Goal: Contribute content: Add original content to the website for others to see

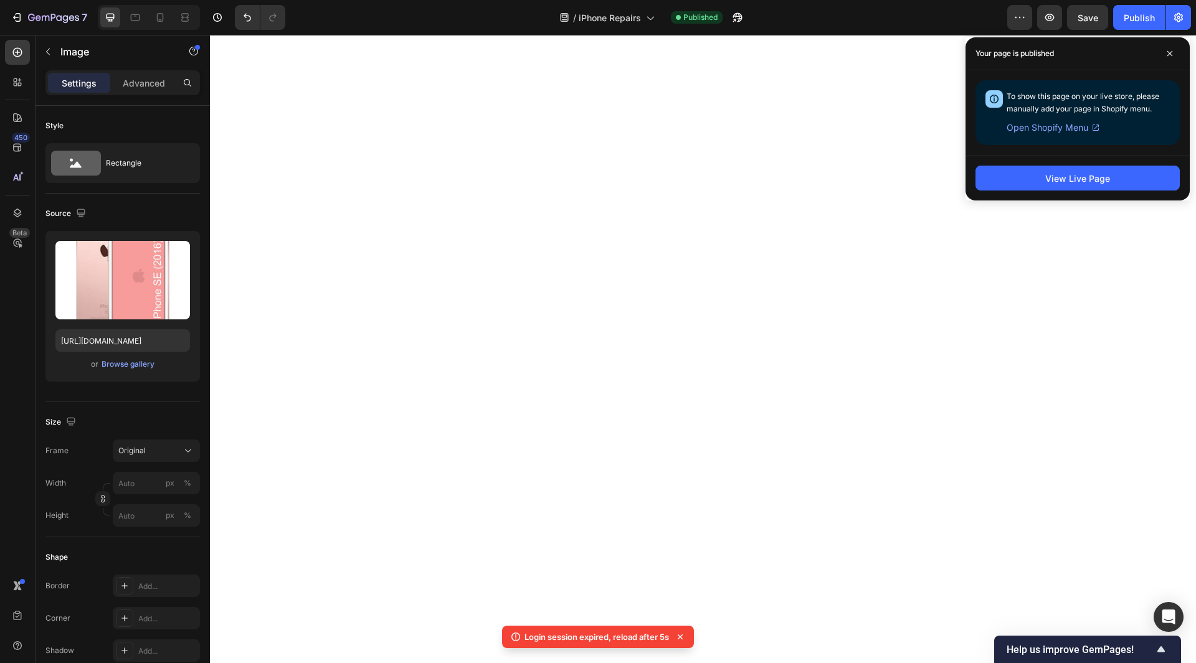
click at [683, 638] on icon at bounding box center [680, 637] width 12 height 12
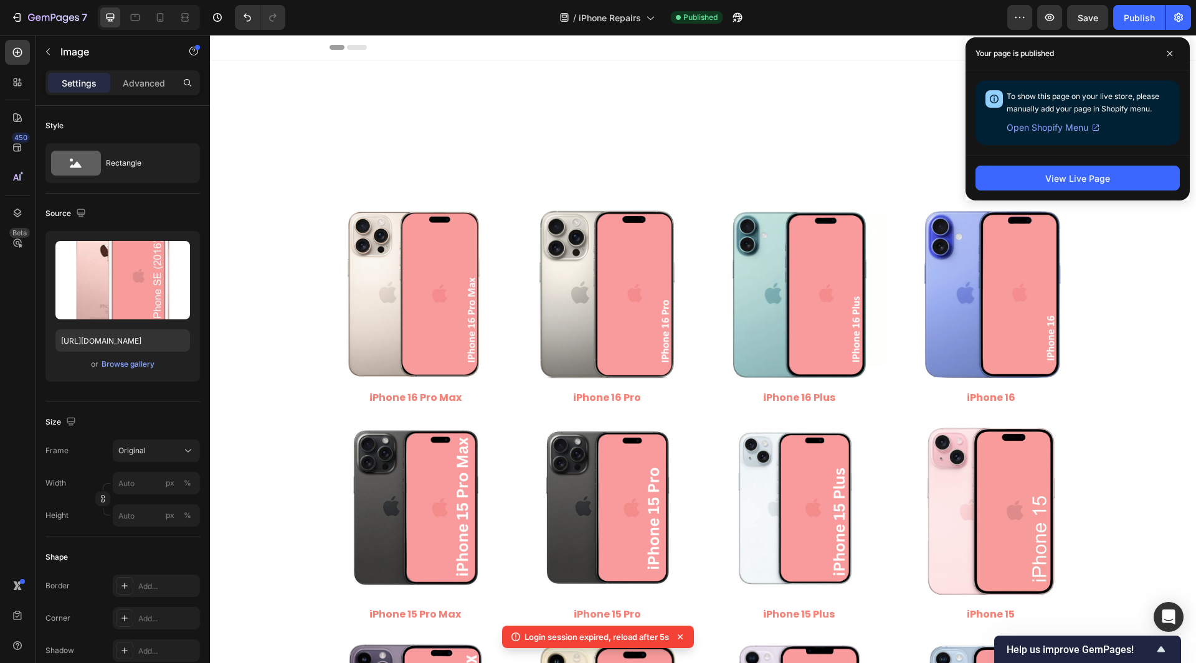
scroll to position [1495, 0]
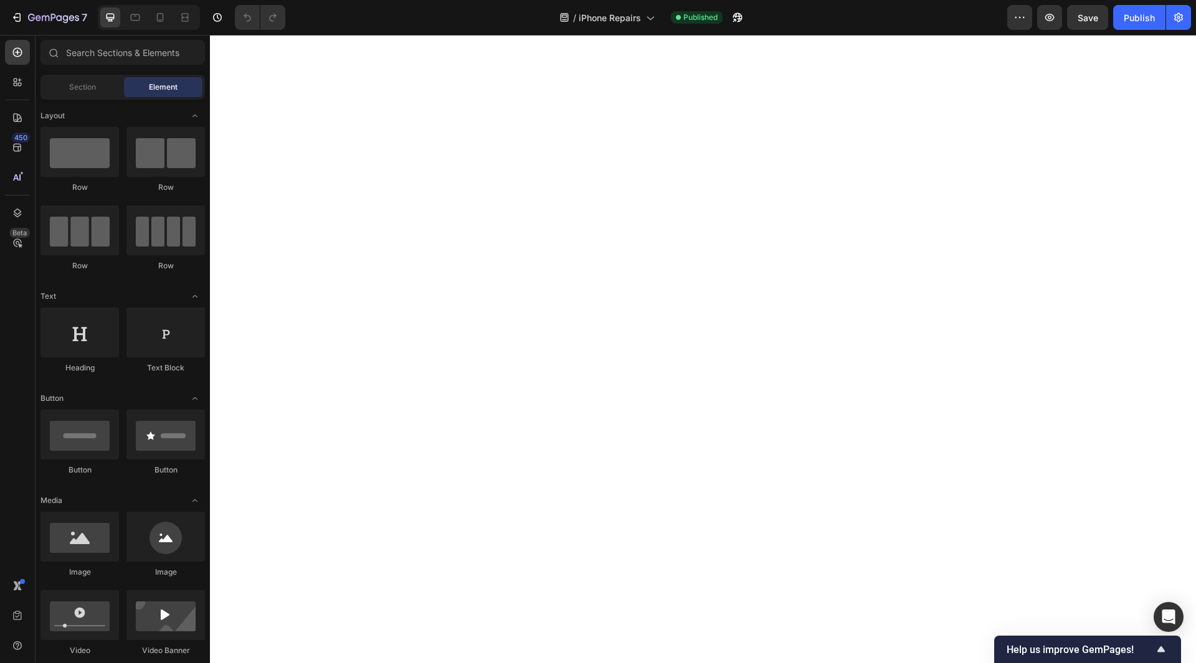
scroll to position [1433, 0]
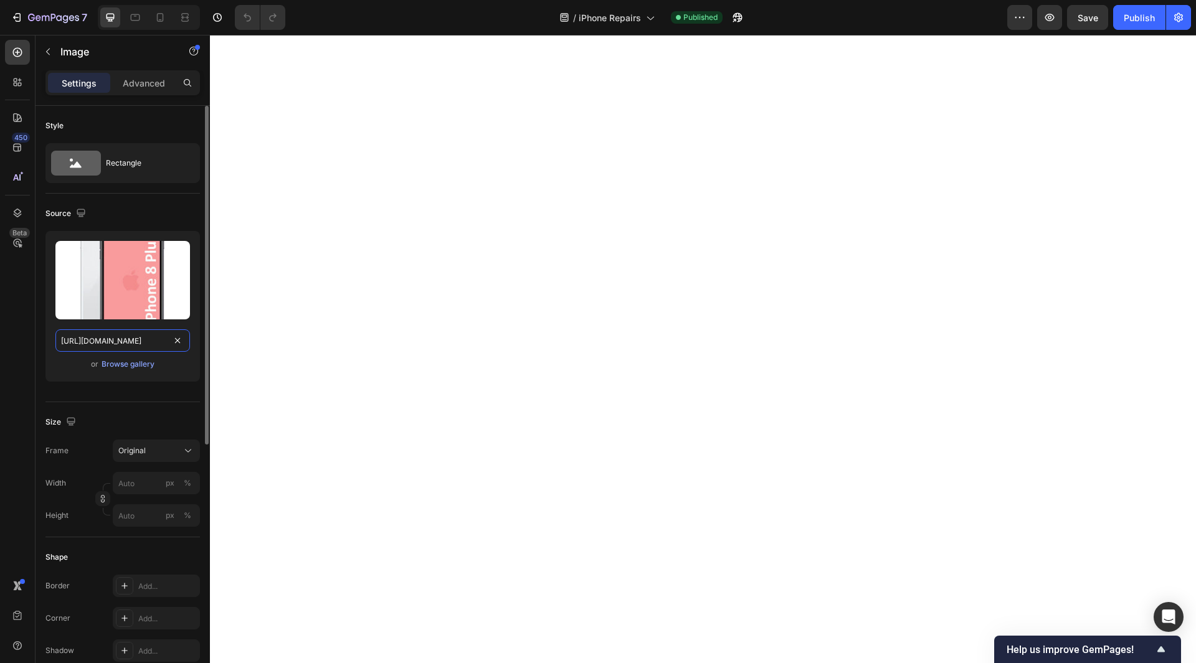
click at [126, 348] on input "https://cdn.shopify.com/s/files/1/0684/5415/4479/files/497438306892514440-bda8c…" at bounding box center [122, 341] width 135 height 22
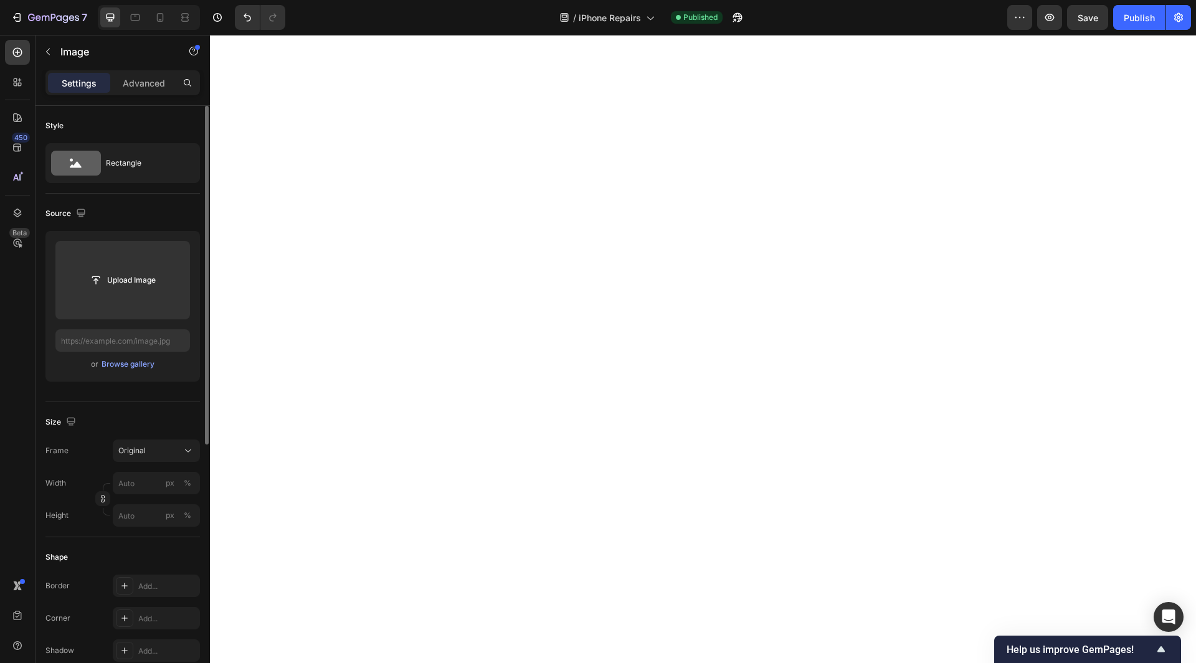
click at [44, 352] on div "Style Rectangle Source Upload Image or Browse gallery Size Frame Original Width…" at bounding box center [123, 625] width 174 height 1038
click at [79, 341] on input "text" at bounding box center [122, 341] width 135 height 22
paste input "https://cdn.shopify.com/s/files/1/0684/5415/4479/files/iPhone_8_Plus.jpg?v=1759…"
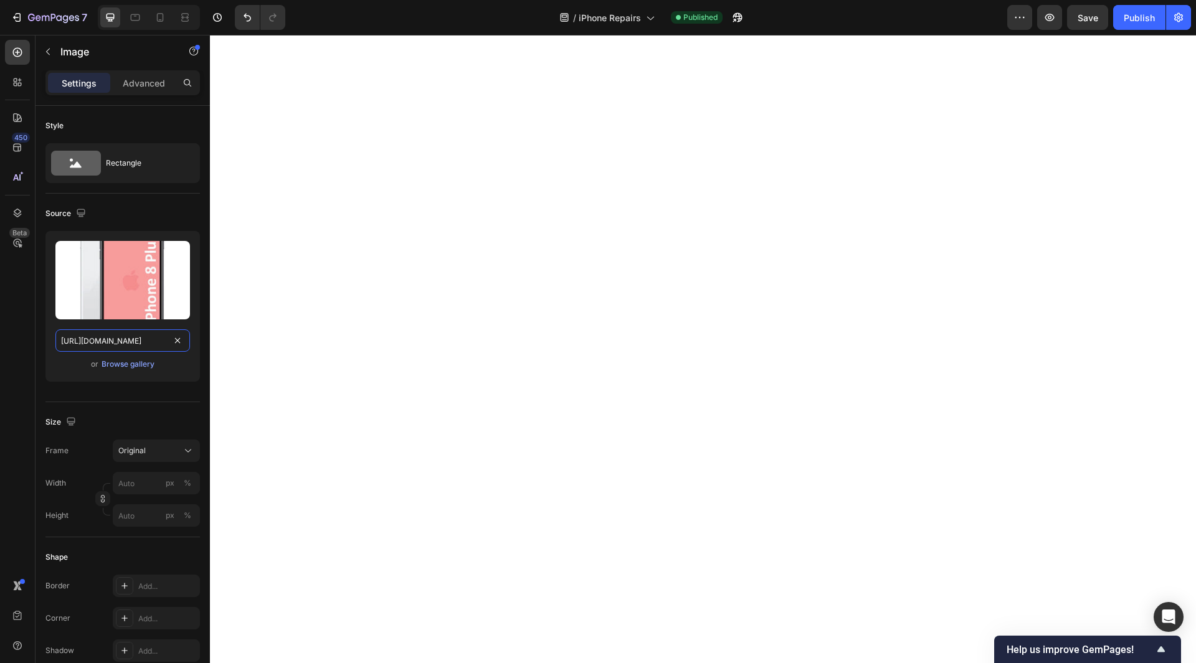
scroll to position [0, 212]
drag, startPoint x: 107, startPoint y: 338, endPoint x: 186, endPoint y: 354, distance: 80.8
click at [186, 354] on div "Upload Image https://cdn.shopify.com/s/files/1/0684/5415/4479/files/iPhone_8_Pl…" at bounding box center [122, 306] width 154 height 151
type input "https://cdn.shopify.com/s/files/1/0684/5415/4479/files/iPhone_8_Plus.jpg"
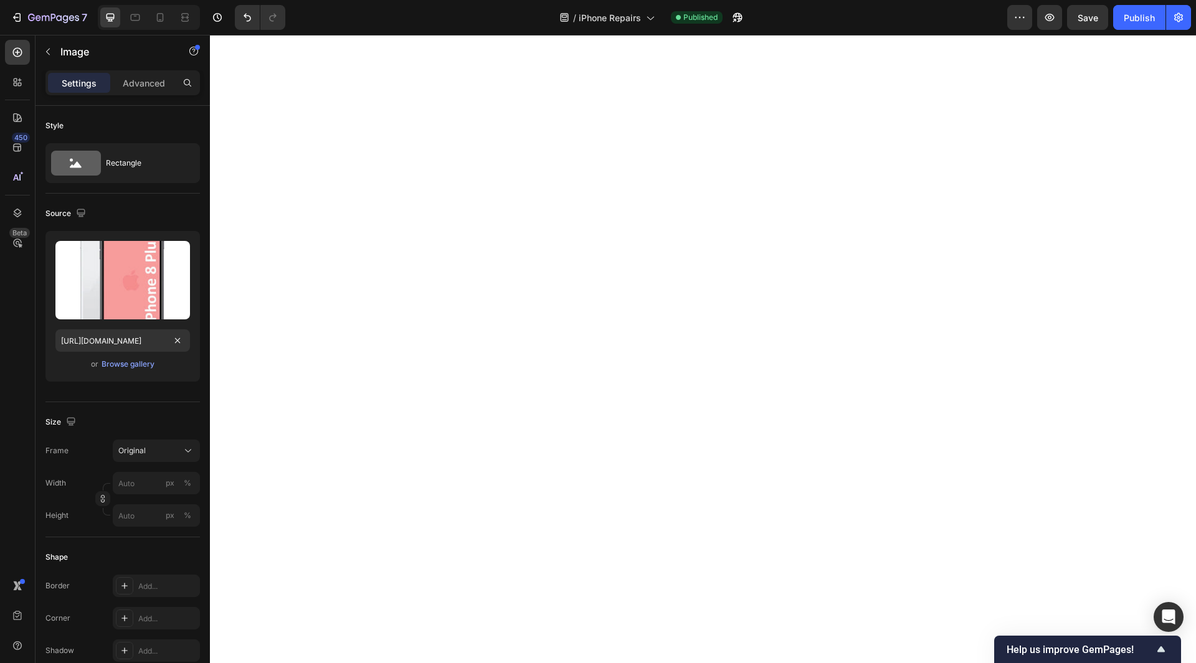
click at [8, 363] on div "450 Beta" at bounding box center [17, 307] width 25 height 534
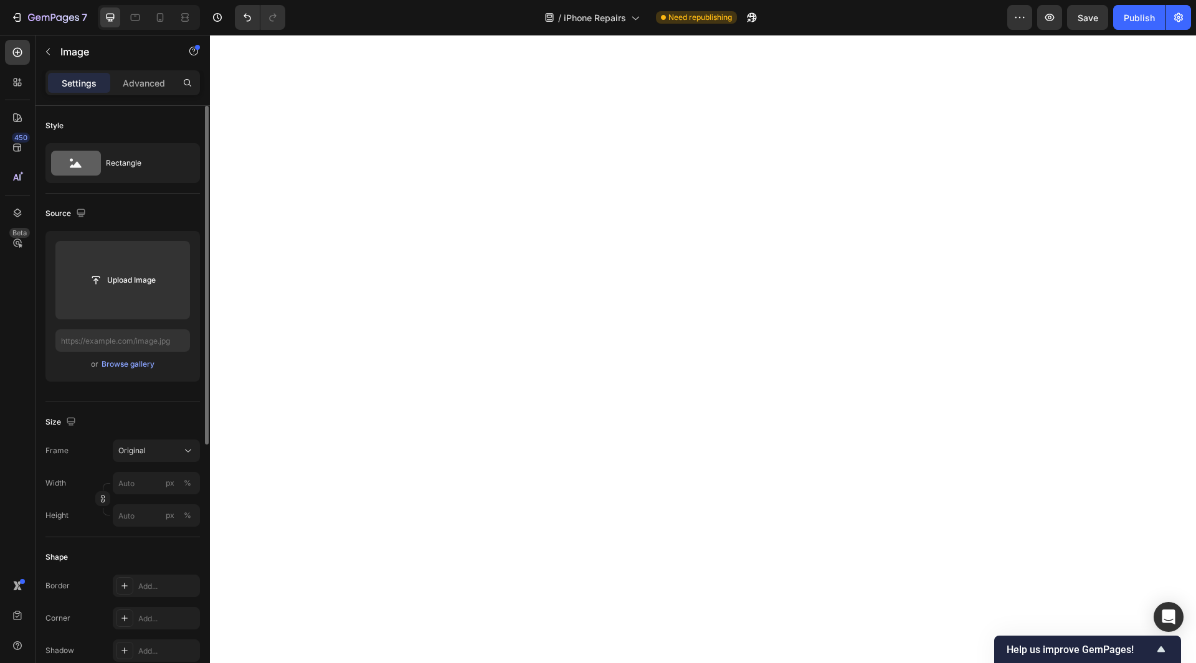
click at [38, 378] on div "Style Rectangle Source Upload Image or Browse gallery Size Frame Original Width…" at bounding box center [123, 625] width 174 height 1038
click at [93, 330] on input "text" at bounding box center [122, 341] width 135 height 22
paste input "https://cdn.shopify.com/s/files/1/0684/5415/4479/files/iPhone_8_Plus.jpg?v=1759…"
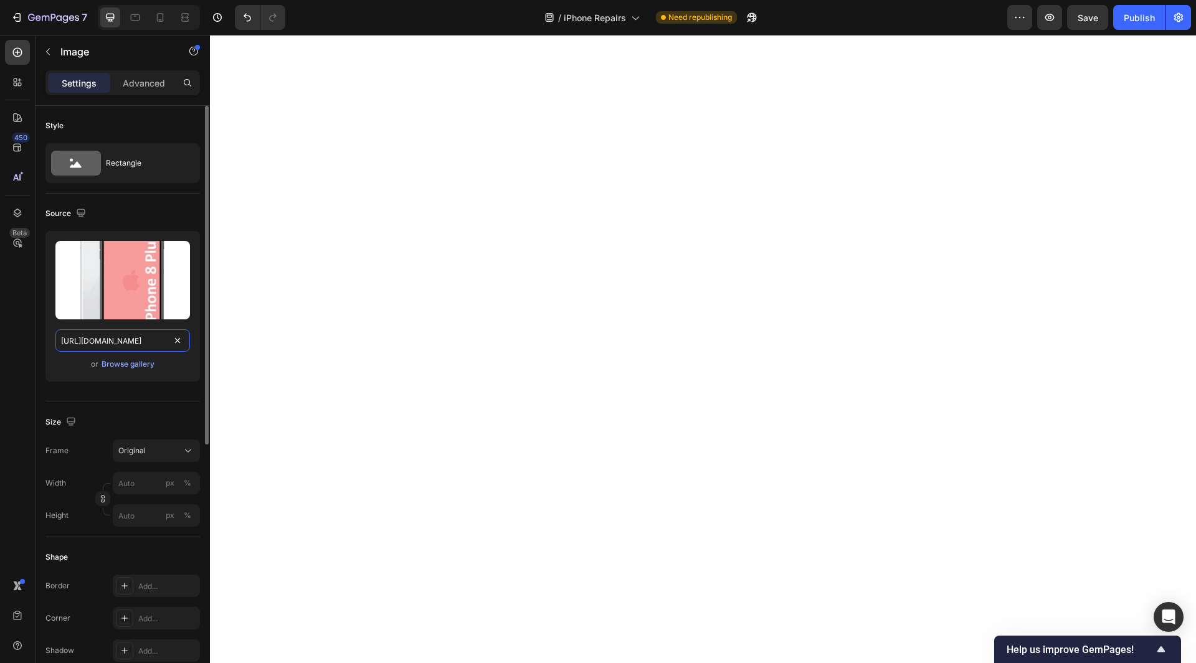
drag, startPoint x: 108, startPoint y: 341, endPoint x: 179, endPoint y: 355, distance: 71.8
click at [179, 355] on div "Upload Image https://cdn.shopify.com/s/files/1/0684/5415/4479/files/iPhone_8_Pl…" at bounding box center [122, 306] width 154 height 151
type input "https://cdn.shopify.com/s/files/1/0684/5415/4479/files/iPhone_8_Plus.jpg"
click at [7, 368] on div "450 Beta" at bounding box center [17, 307] width 25 height 534
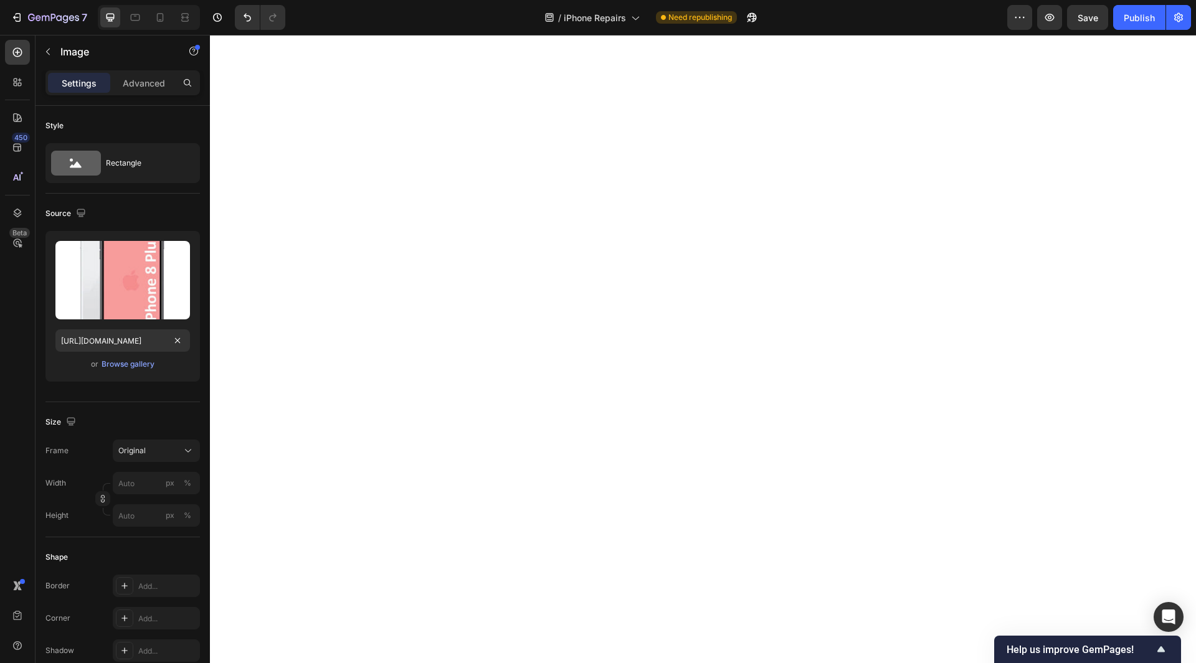
scroll to position [0, 0]
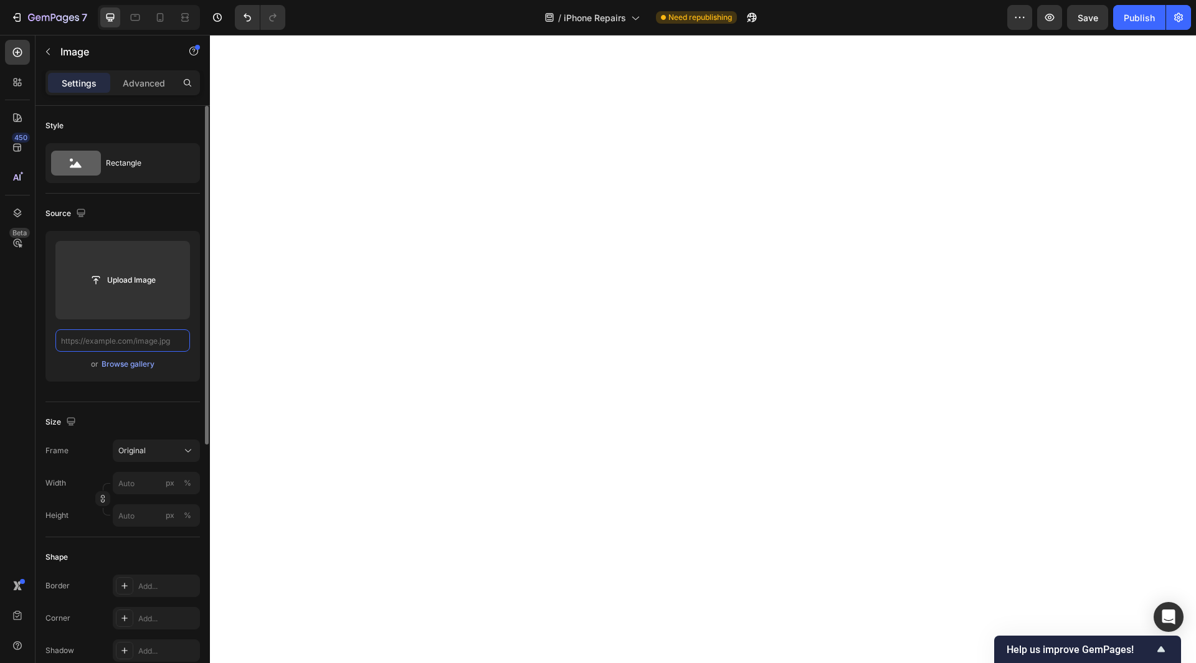
click at [104, 340] on input "text" at bounding box center [122, 341] width 135 height 22
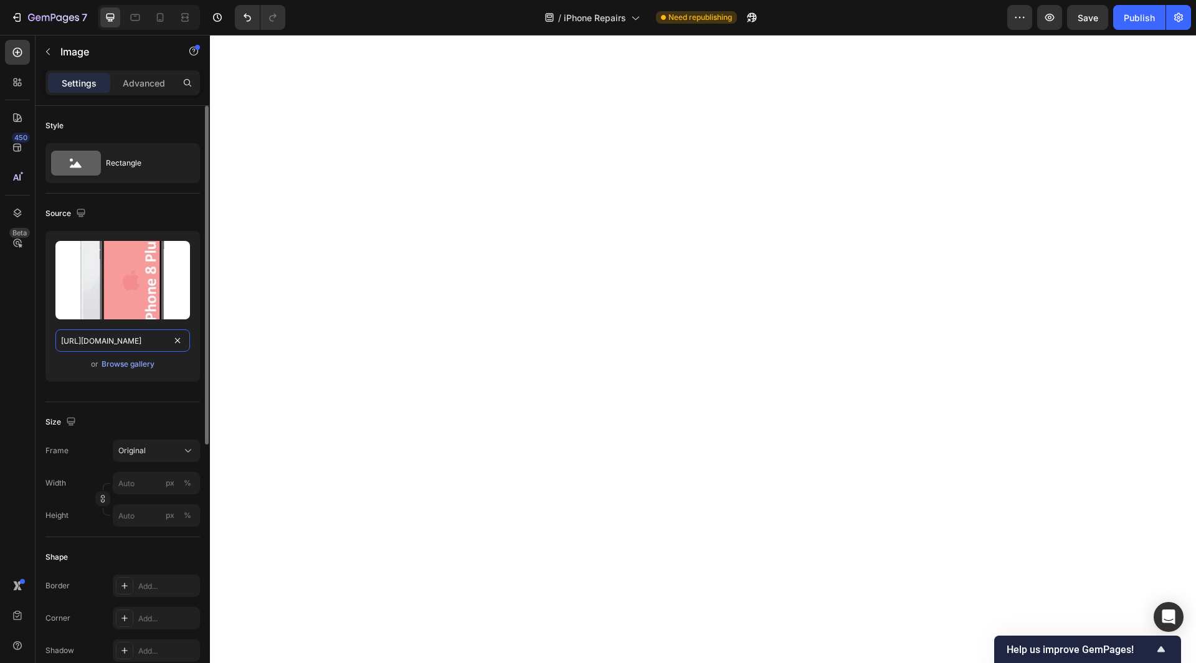
scroll to position [0, 213]
drag, startPoint x: 108, startPoint y: 342, endPoint x: 182, endPoint y: 346, distance: 73.6
click at [182, 346] on div "https://cdn.shopify.com/s/files/1/0684/5415/4479/files/iPhone_8_Plus.jpg?v=1759…" at bounding box center [122, 341] width 135 height 22
type input "https://cdn.shopify.com/s/files/1/0684/5415/4479/files/iPhone_8_Plus.jpg"
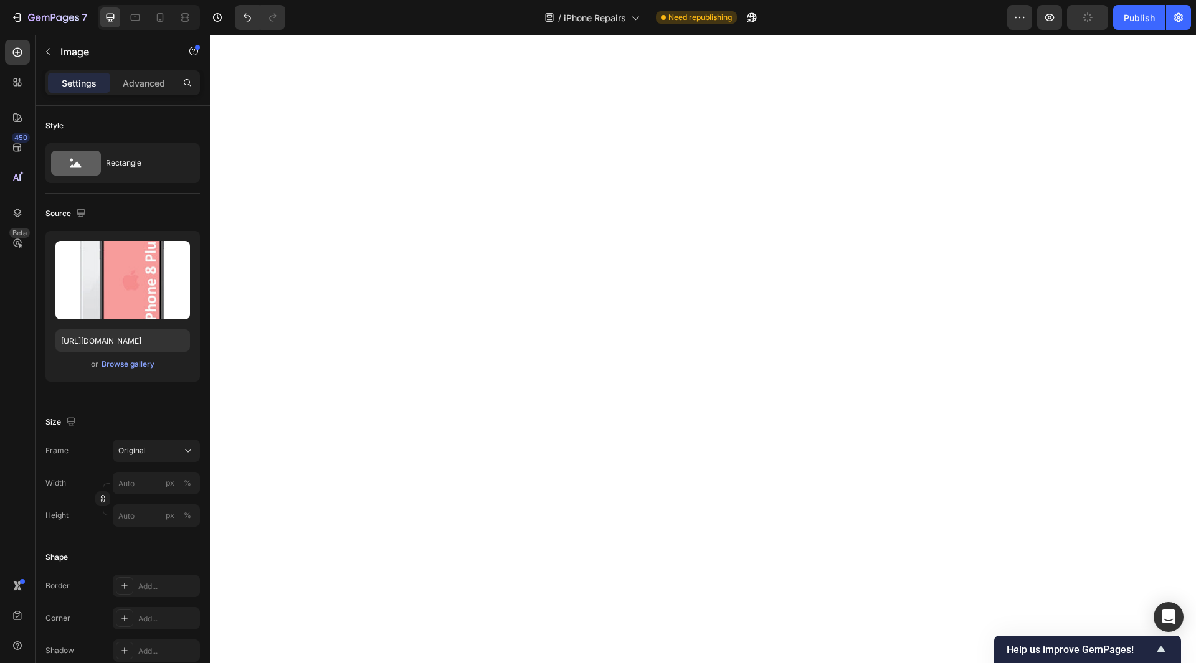
click at [9, 366] on div "450 Beta" at bounding box center [17, 307] width 25 height 534
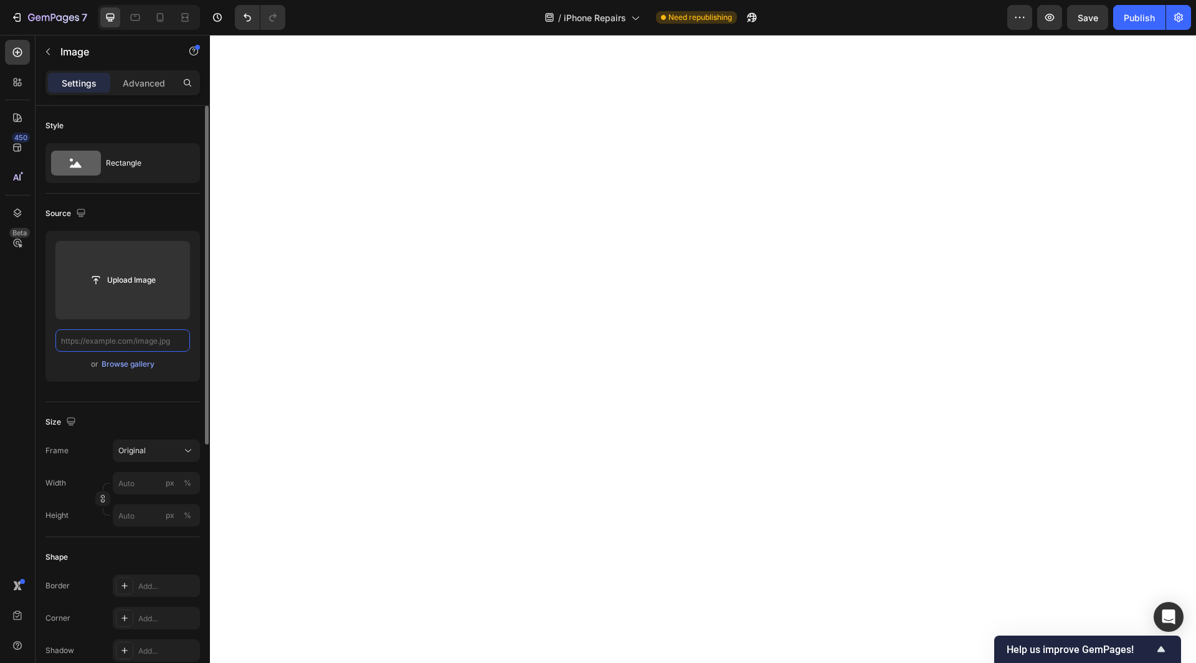
click at [123, 344] on input "text" at bounding box center [122, 341] width 135 height 22
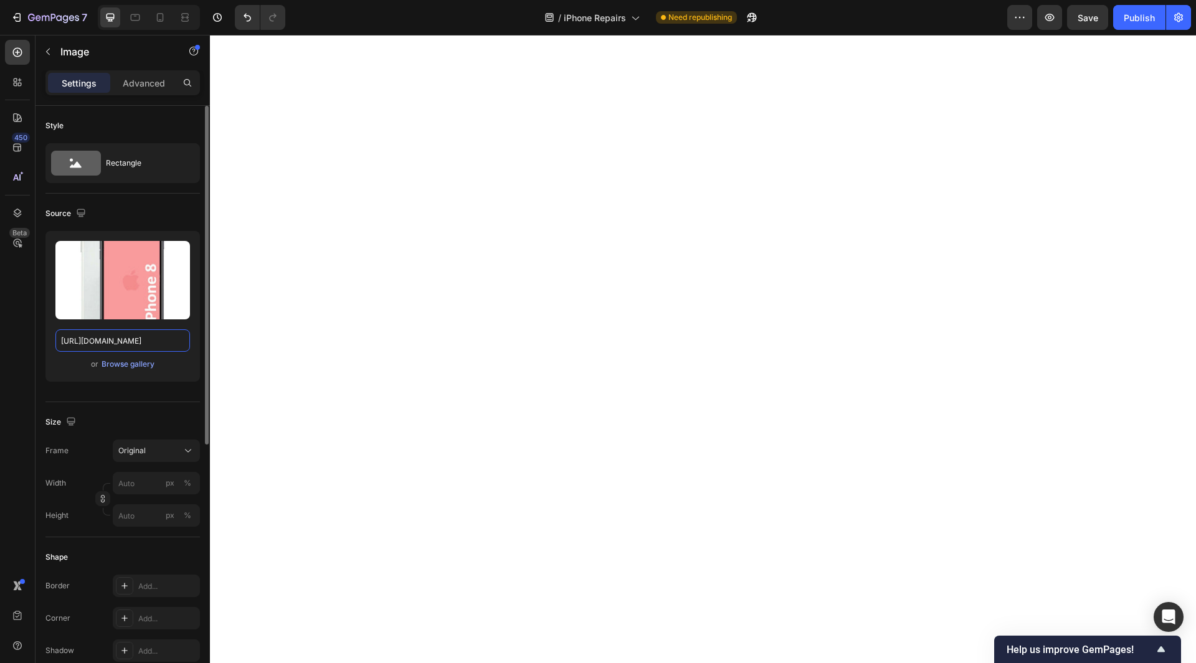
drag, startPoint x: 110, startPoint y: 339, endPoint x: 194, endPoint y: 361, distance: 86.3
click at [194, 361] on div "Upload Image https://cdn.shopify.com/s/files/1/0684/5415/4479/files/iPhone_8.jp…" at bounding box center [122, 306] width 154 height 151
type input "https://cdn.shopify.com/s/files/1/0684/5415/4479/files/iPhone_8.jpg"
click at [4, 350] on div "450 Beta" at bounding box center [18, 349] width 36 height 629
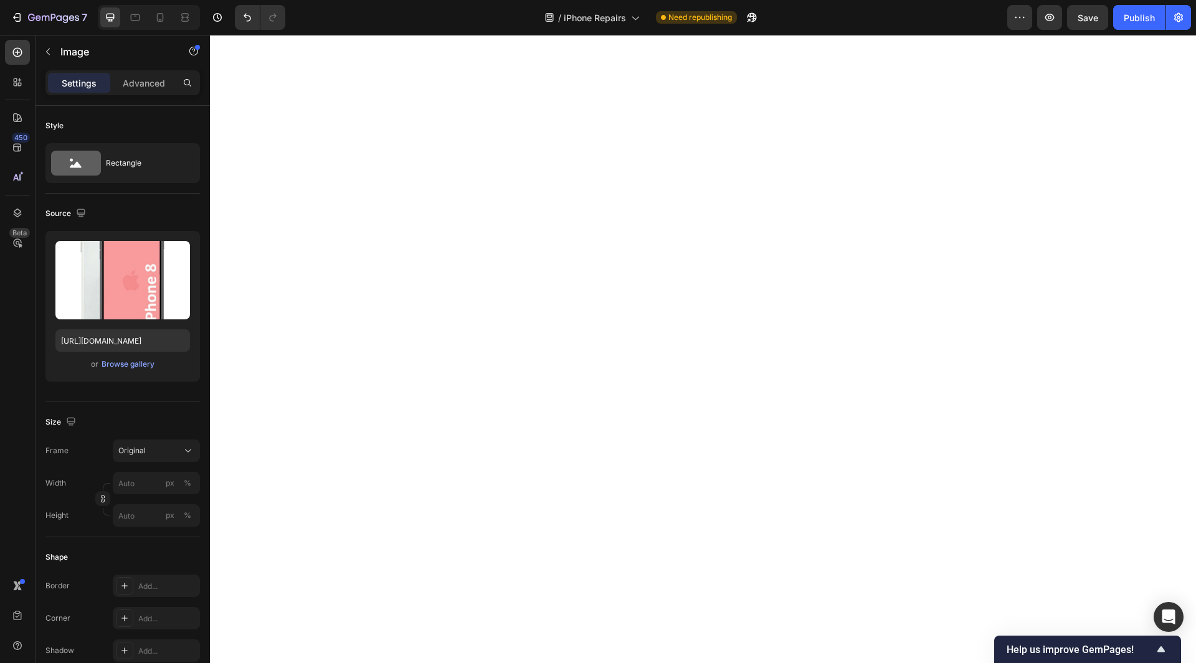
scroll to position [0, 0]
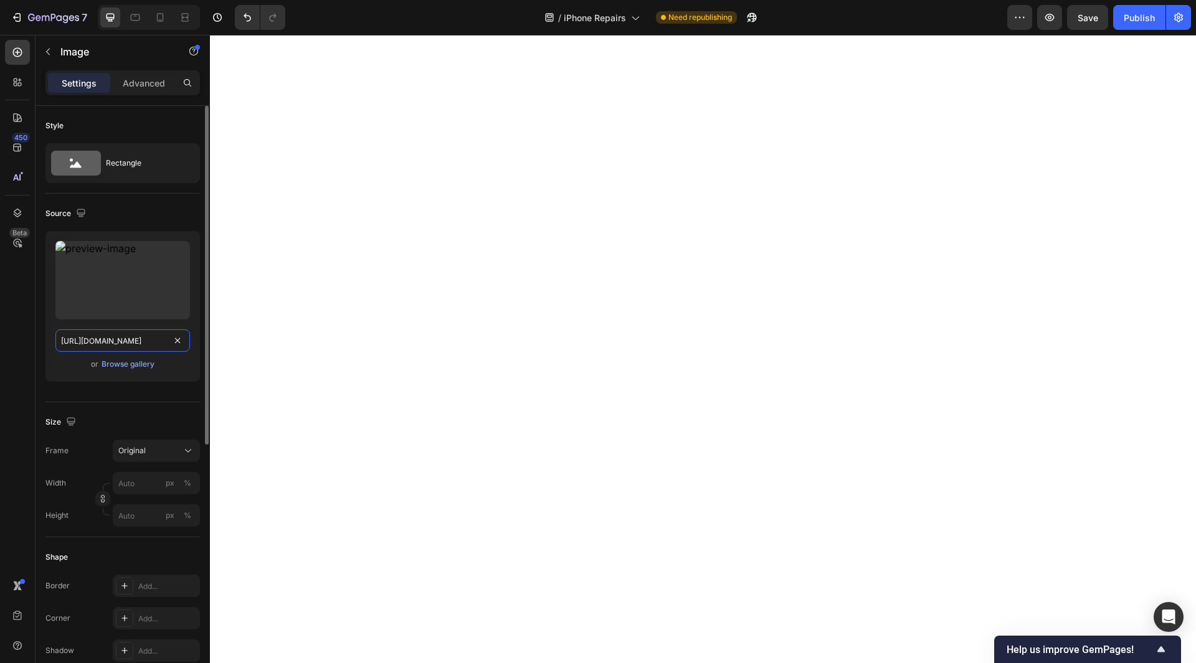
click at [151, 344] on input "https://cdn.shopify.com/s/files/1/0684/5415/4479/files/497438306892514440-cb6e1…" at bounding box center [122, 341] width 135 height 22
click at [157, 340] on input "https://cdn.shopify.com/s/files/1/0684/5415/4479/files/497438306892514440-83e73…" at bounding box center [122, 341] width 135 height 22
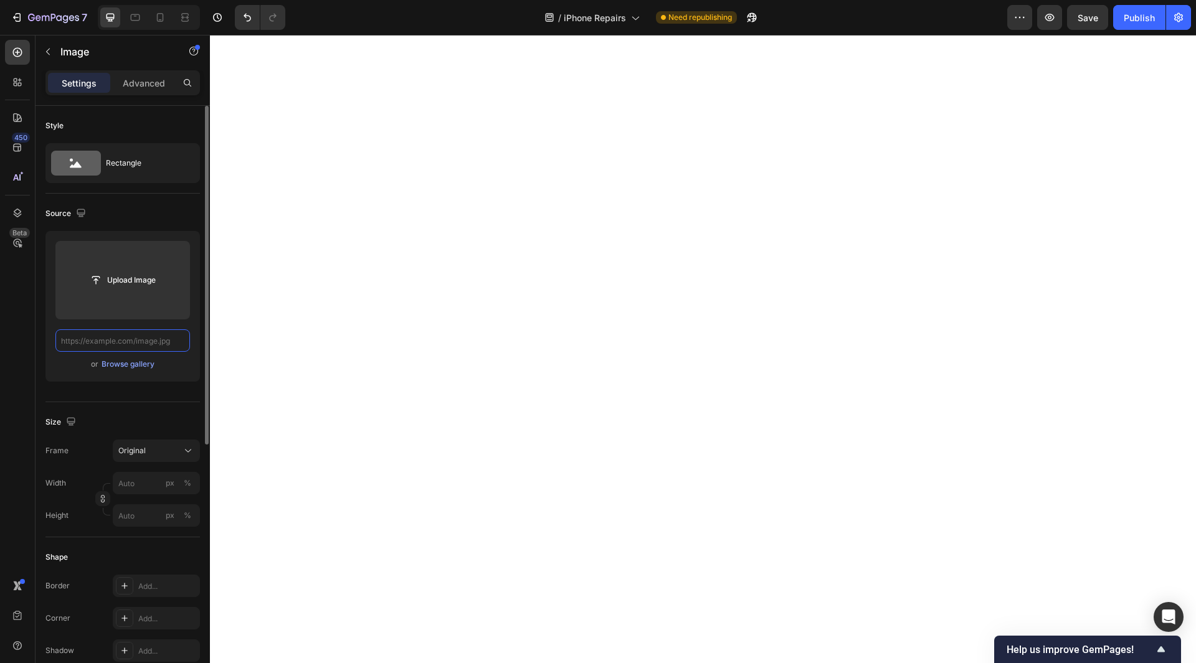
click at [135, 337] on input "text" at bounding box center [122, 341] width 135 height 22
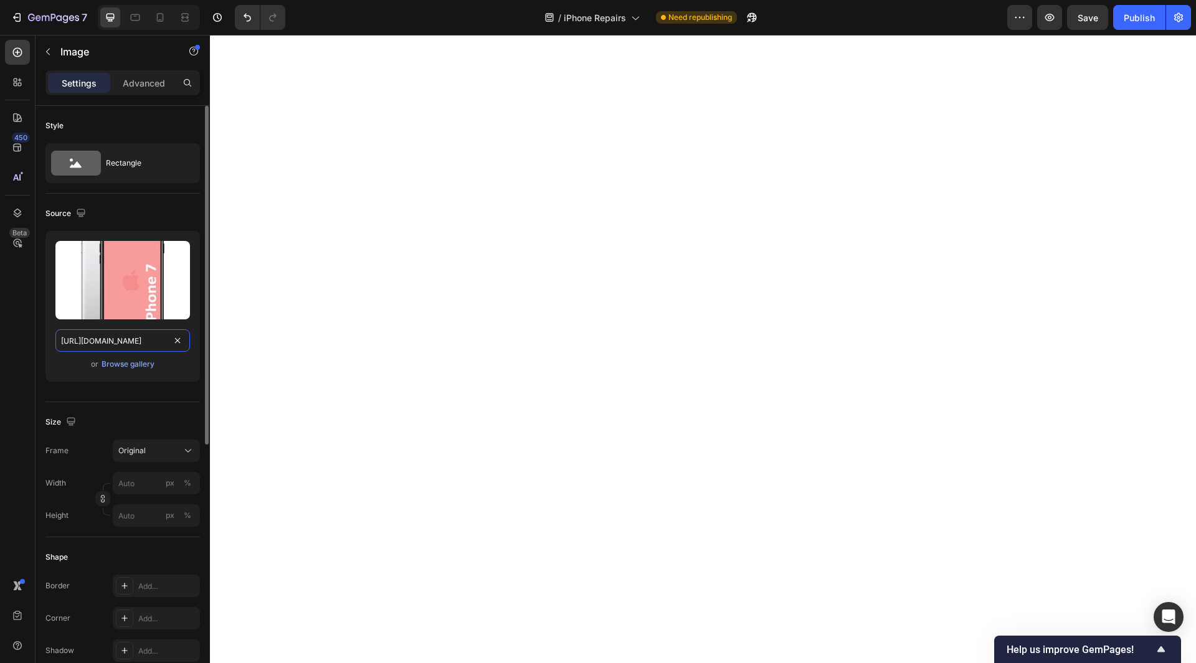
scroll to position [0, 192]
drag, startPoint x: 321, startPoint y: 377, endPoint x: 226, endPoint y: 364, distance: 95.5
type input "https://cdn.shopify.com/s/files/1/0684/5415/4479/files/iPhone_7.jpg"
click at [16, 341] on div "450 Beta" at bounding box center [17, 307] width 25 height 534
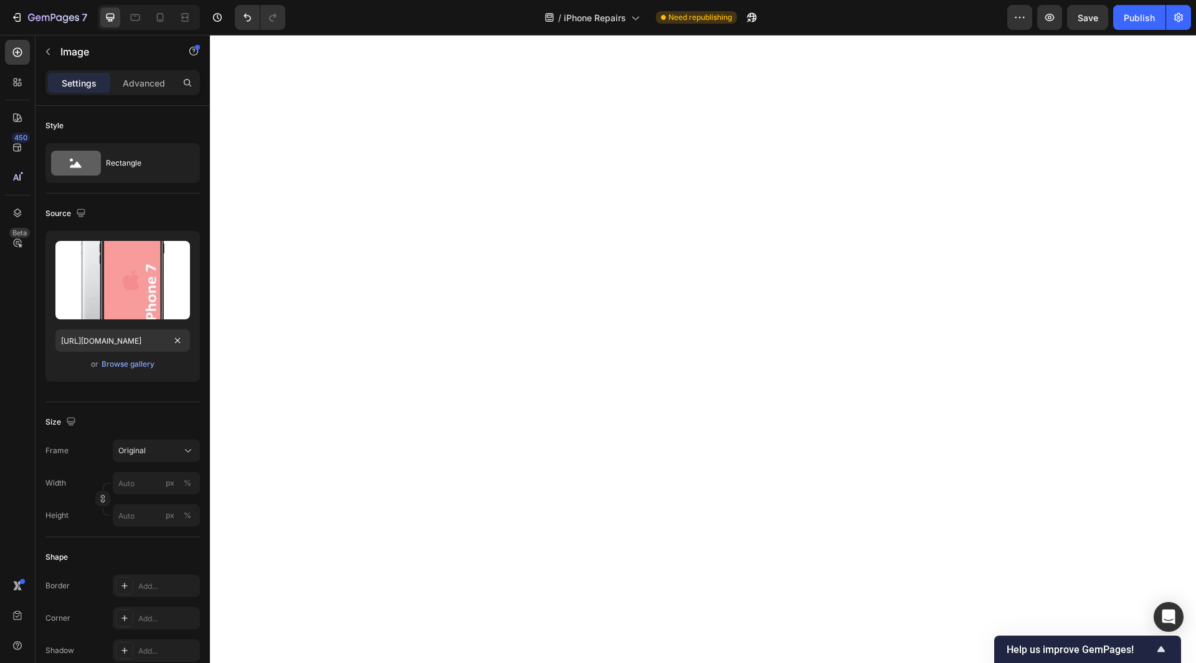
scroll to position [0, 0]
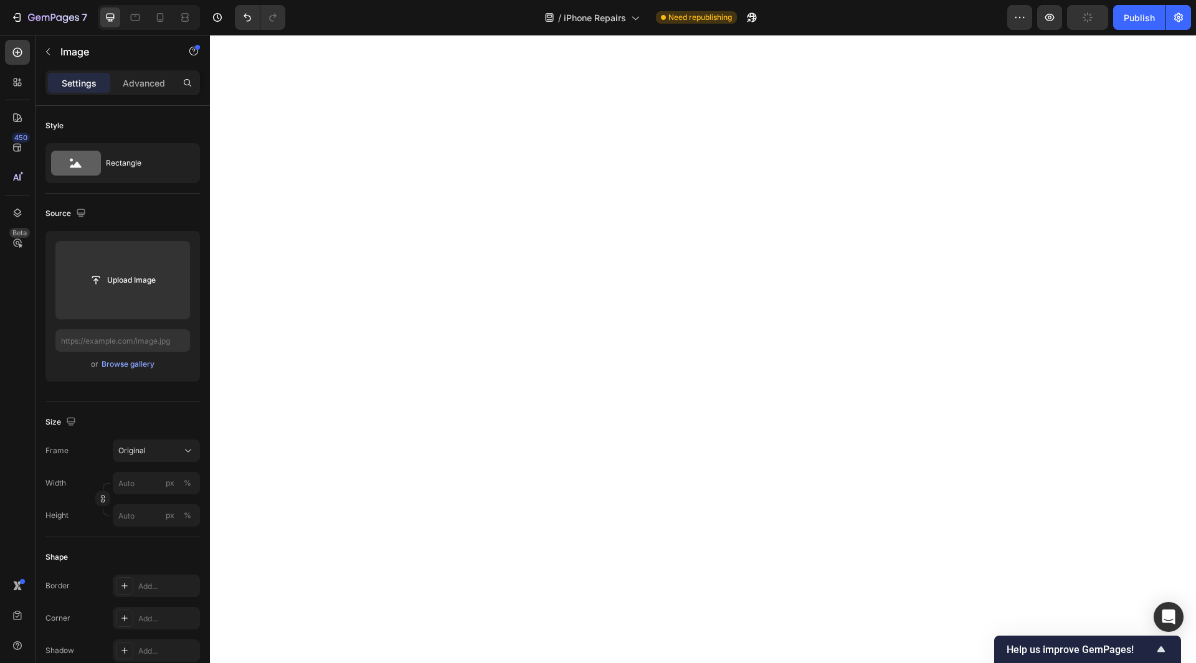
click at [12, 382] on div "450 Beta" at bounding box center [17, 307] width 25 height 534
click at [92, 346] on input "text" at bounding box center [122, 341] width 135 height 22
paste input "https://cdn.shopify.com/s/files/1/0684/5415/4479/files/iPhone_7_Plus.jpg?v=1759…"
type input "https://cdn.shopify.com/s/files/1/0684/5415/4479/files/iPhone_7_Plus.jpg?v=1759…"
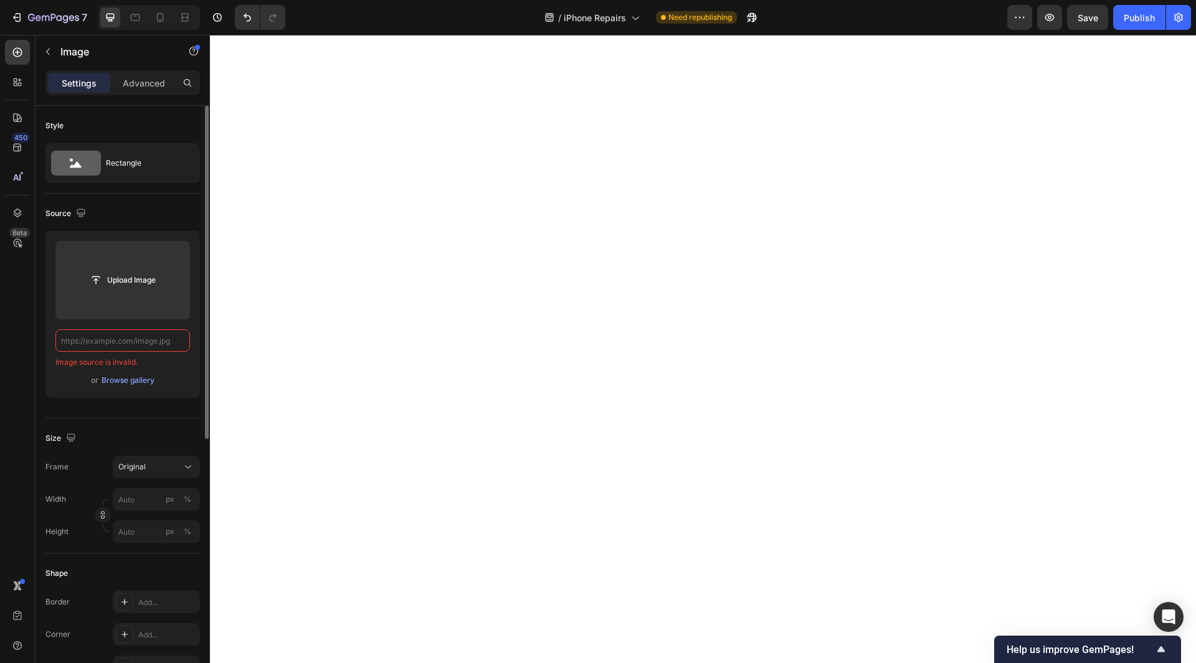
click at [141, 335] on input "text" at bounding box center [122, 341] width 135 height 22
paste input "https://cdn.shopify.com/s/files/1/0684/5415/4479/files/iPhone_7_Plus.jpg?v=1759…"
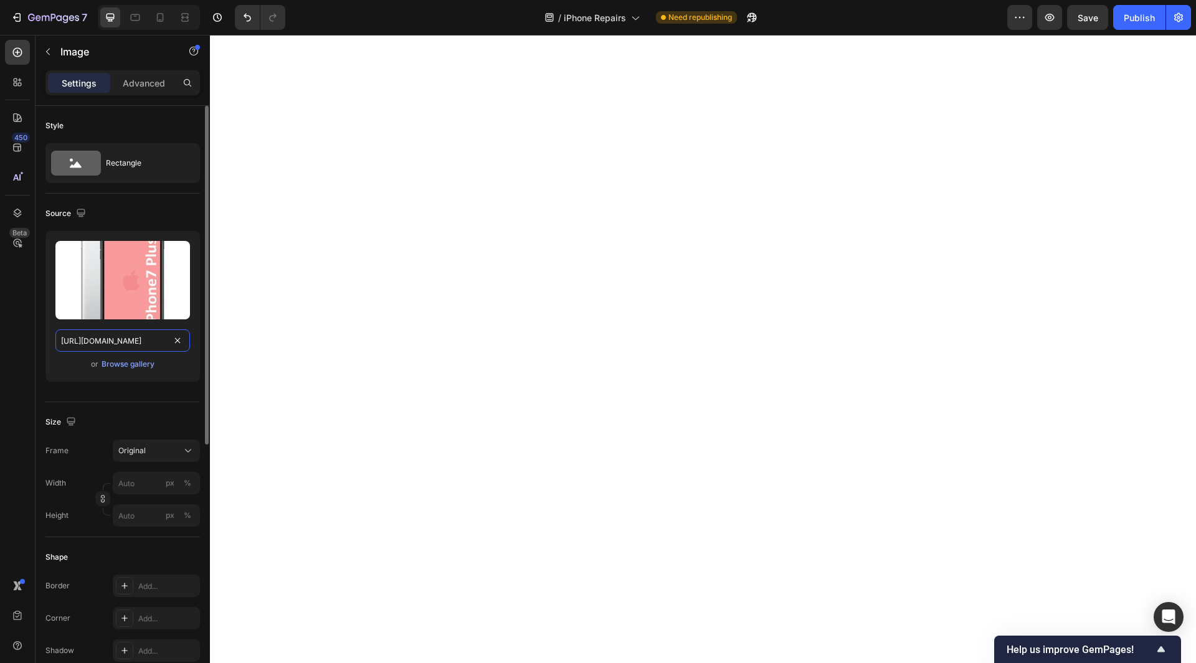
drag, startPoint x: 108, startPoint y: 343, endPoint x: 176, endPoint y: 359, distance: 69.1
click at [176, 359] on div "Upload Image https://cdn.shopify.com/s/files/1/0684/5415/4479/files/iPhone_7_Pl…" at bounding box center [122, 306] width 154 height 151
type input "https://cdn.shopify.com/s/files/1/0684/5415/4479/files/iPhone_7_Plus.jpg"
click at [24, 362] on div "450 Beta" at bounding box center [17, 307] width 25 height 534
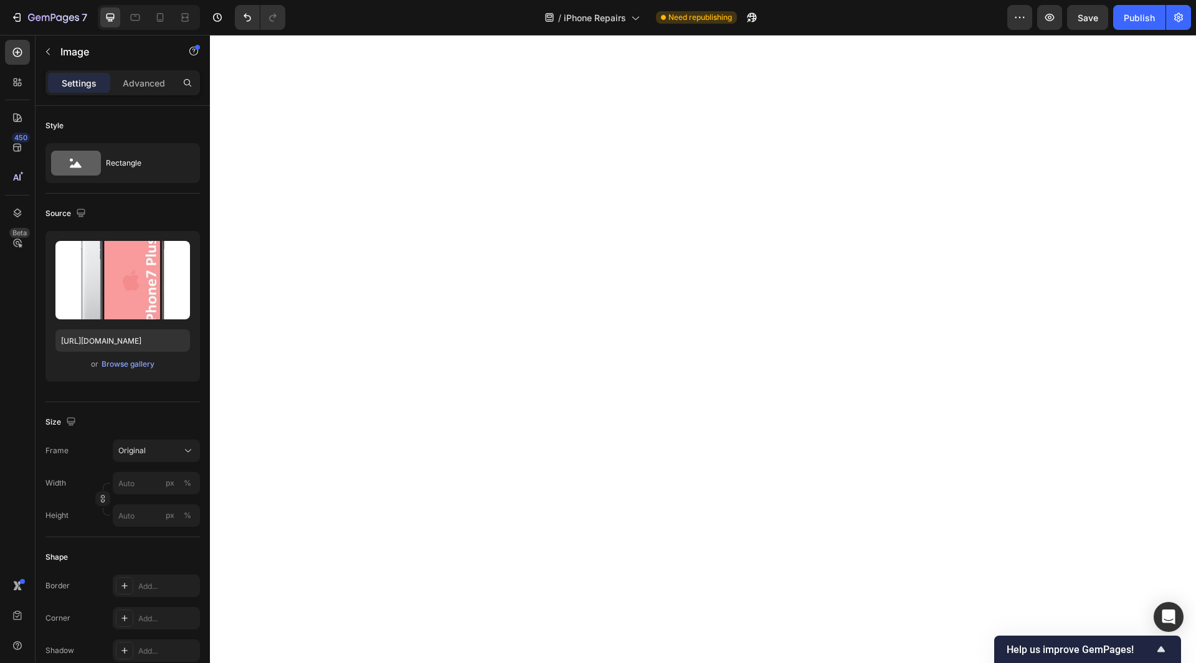
scroll to position [0, 0]
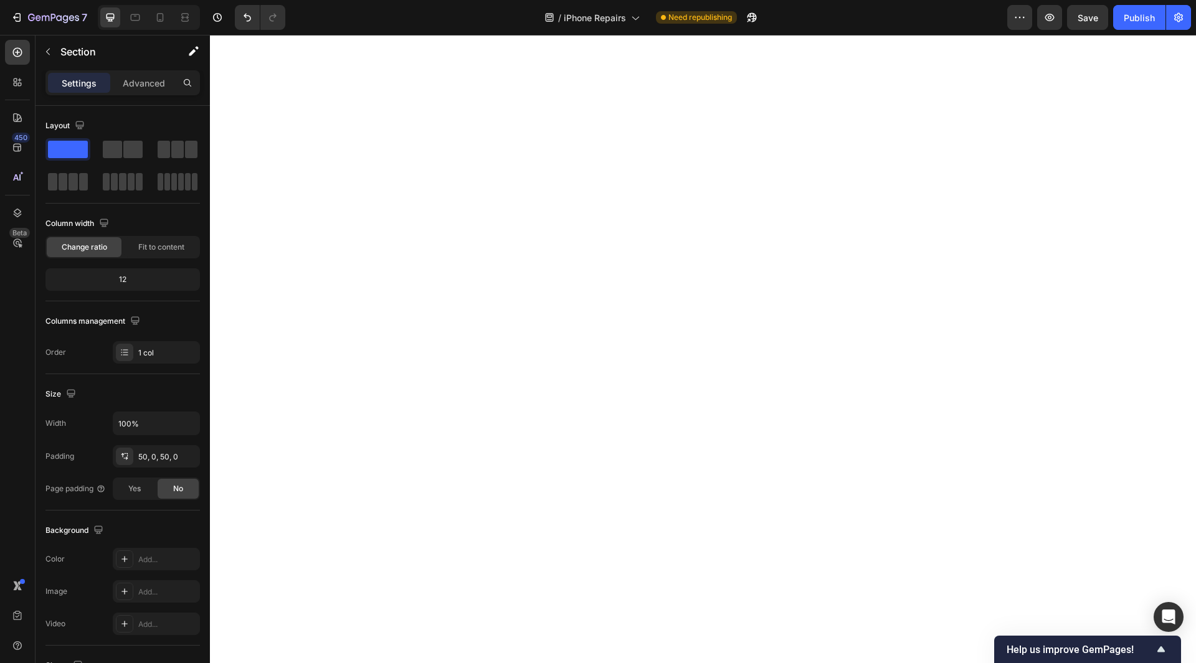
click at [1076, 20] on button "Save" at bounding box center [1087, 17] width 41 height 25
drag, startPoint x: 1149, startPoint y: 16, endPoint x: 953, endPoint y: 17, distance: 195.6
click at [953, 17] on div "7 Version history / iPhone Repairs Need republishing Preview Publish" at bounding box center [598, 18] width 1196 height 36
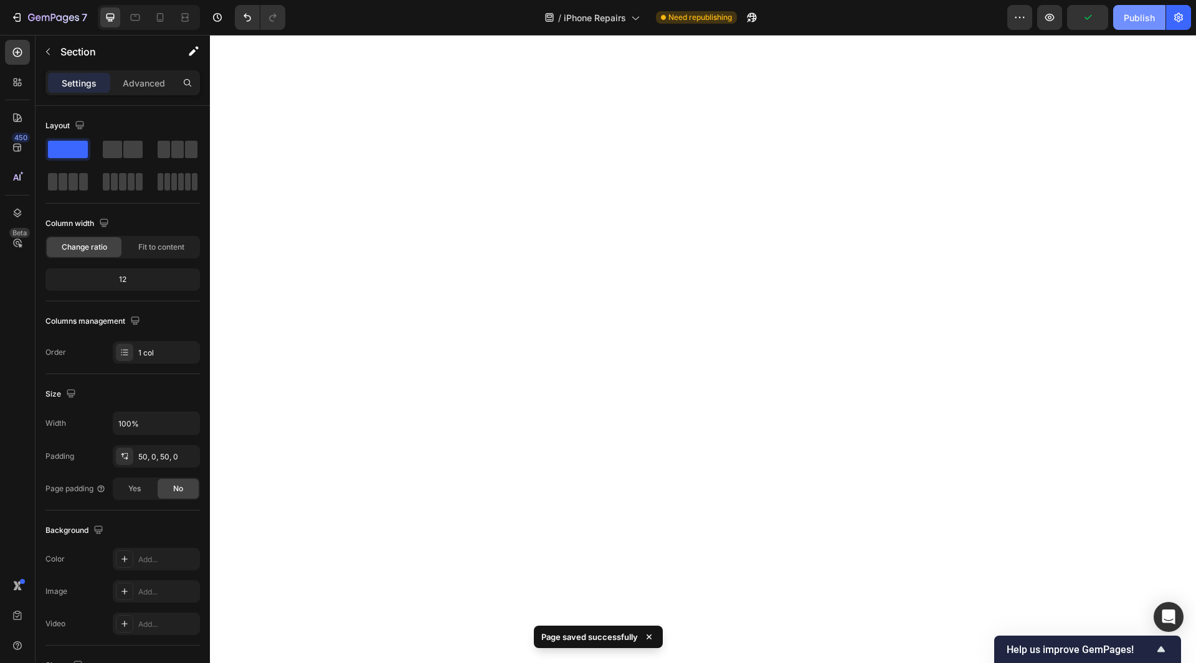
click at [1128, 18] on div "Publish" at bounding box center [1139, 17] width 31 height 13
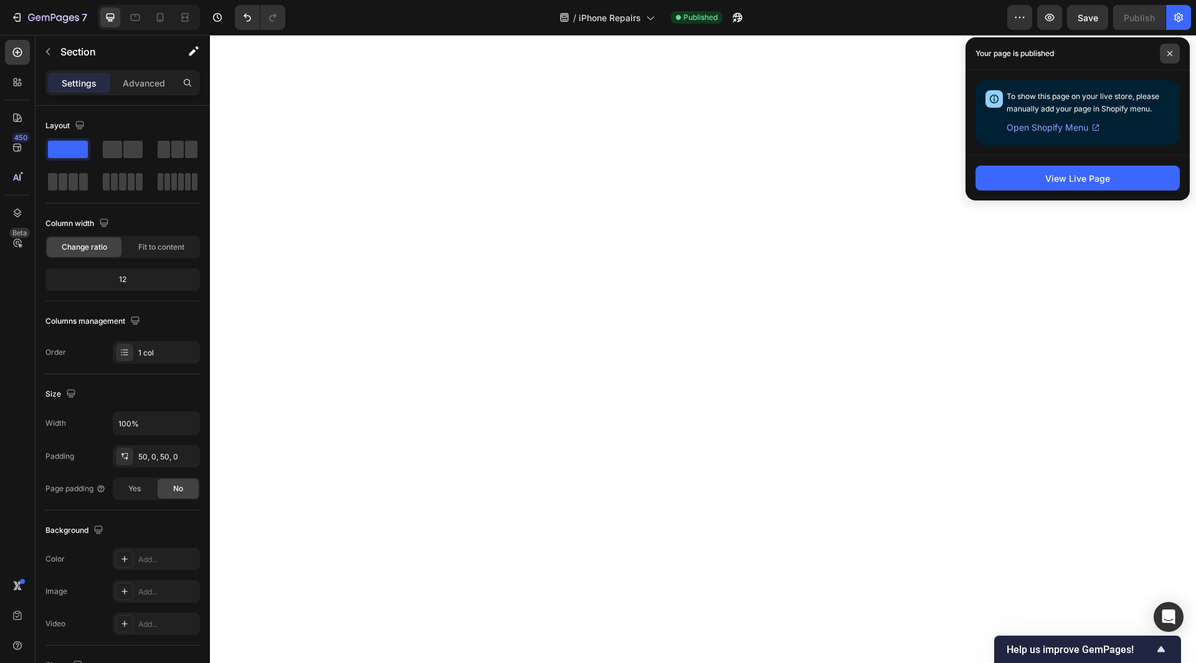
click at [1169, 55] on icon at bounding box center [1169, 53] width 5 height 5
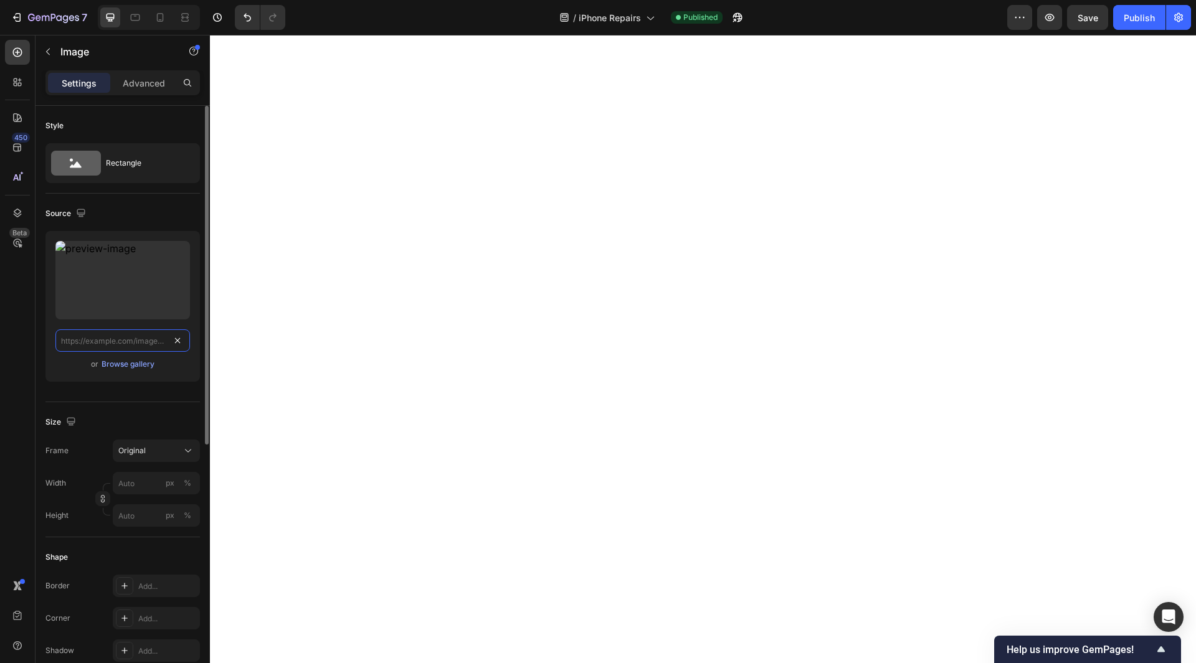
scroll to position [0, 0]
click at [137, 344] on input "text" at bounding box center [122, 341] width 135 height 22
paste input "https://cdn.shopify.com/s/files/1/0684/5415/4479/files/iPhone_6s_Plus.jpg?v=175…"
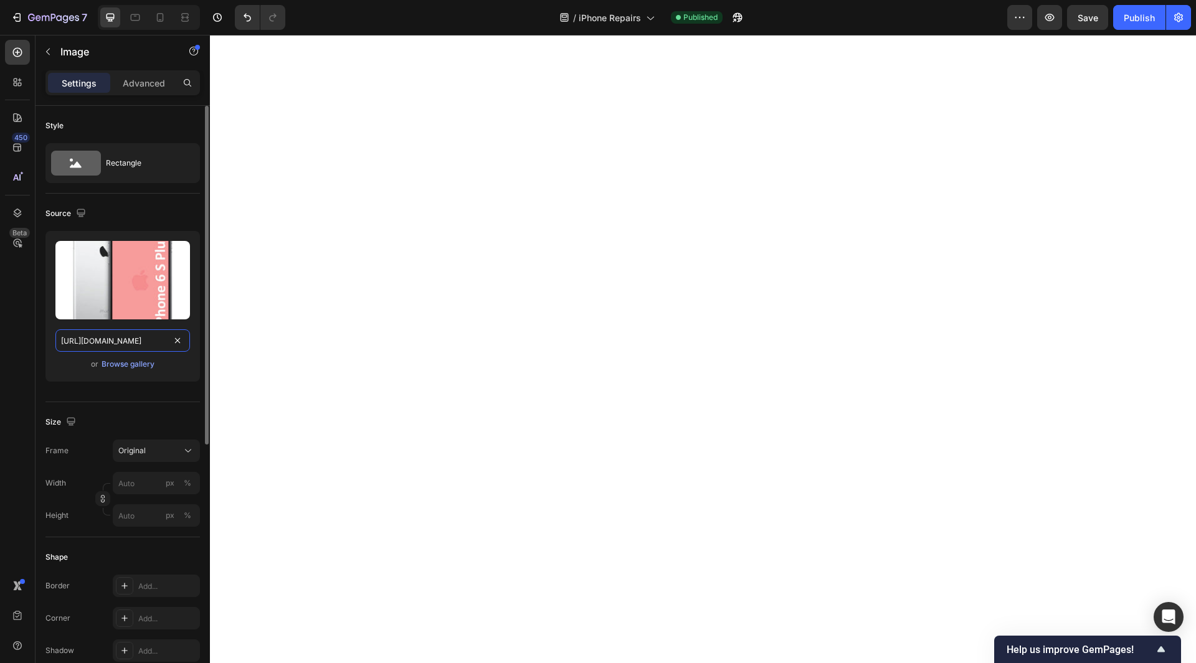
scroll to position [0, 217]
drag, startPoint x: 108, startPoint y: 341, endPoint x: 181, endPoint y: 359, distance: 75.1
click at [181, 359] on div "Upload Image https://cdn.shopify.com/s/files/1/0684/5415/4479/files/iPhone_6s_P…" at bounding box center [122, 306] width 154 height 151
click at [26, 365] on div "450 Beta" at bounding box center [17, 307] width 25 height 534
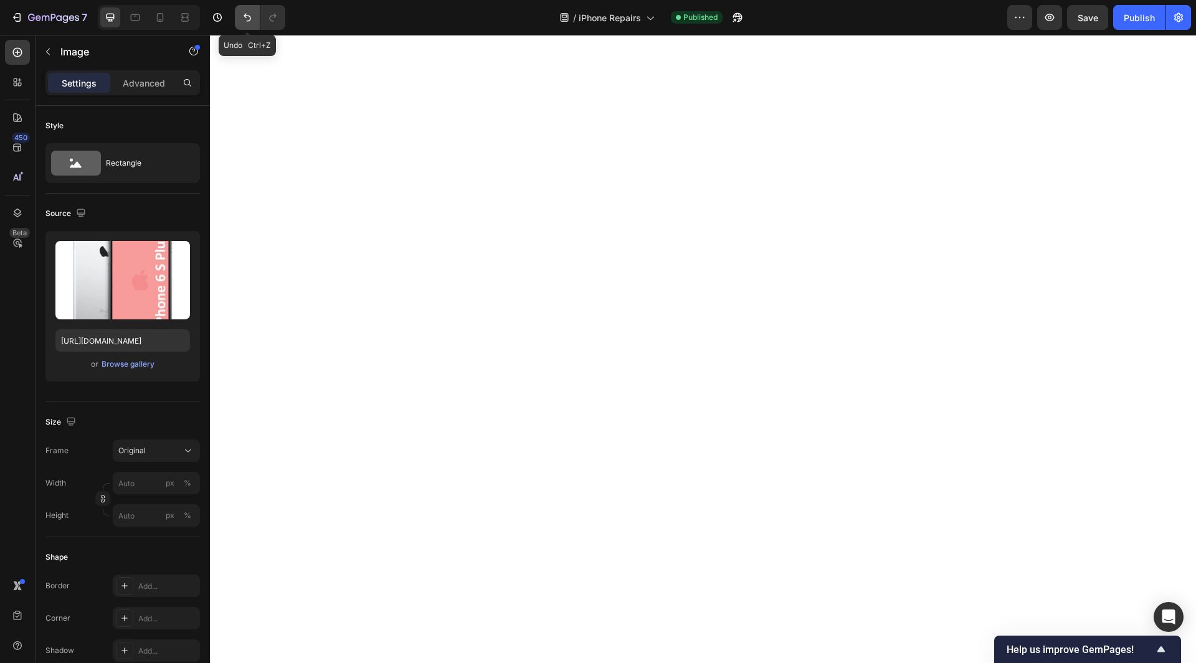
click at [250, 19] on icon "Undo/Redo" at bounding box center [247, 18] width 7 height 8
type input "https://cdn.shopify.com/s/files/1/0684/5415/4479/files/iPhone_6s_Plus.jpg?v=175…"
click at [250, 19] on icon "Undo/Redo" at bounding box center [247, 18] width 7 height 8
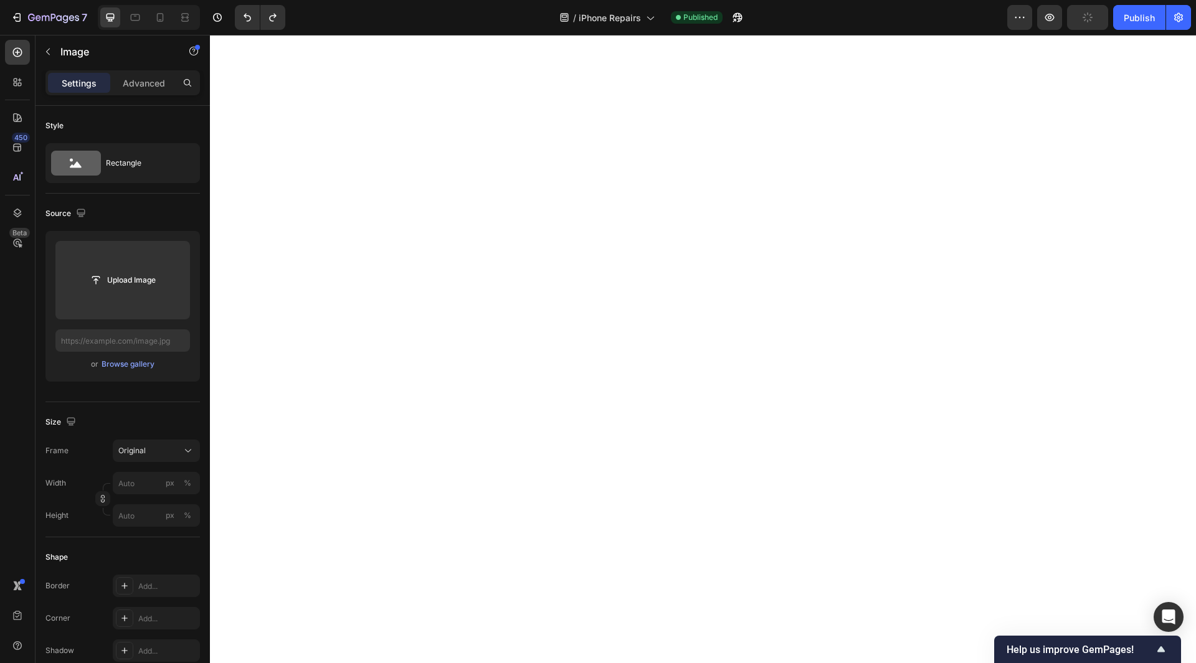
click at [145, 341] on input "text" at bounding box center [122, 341] width 135 height 22
paste input "https://cdn.shopify.com/s/files/1/0684/5415/4479/files/iPhone_6s_Plus.jpg?v=175…"
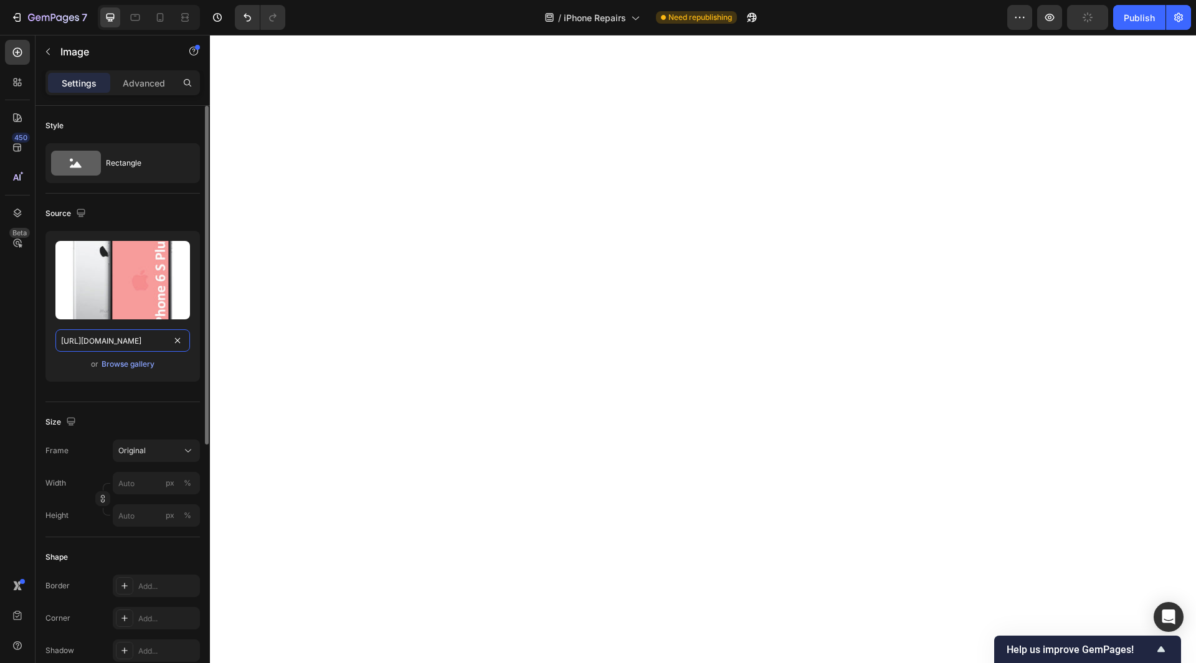
scroll to position [0, 217]
drag, startPoint x: 108, startPoint y: 340, endPoint x: 199, endPoint y: 364, distance: 94.3
click at [199, 364] on div "Upload Image https://cdn.shopify.com/s/files/1/0684/5415/4479/files/iPhone_6s_P…" at bounding box center [122, 306] width 154 height 151
type input "https://cdn.shopify.com/s/files/1/0684/5415/4479/files/iPhone_6s_Plus.jpg"
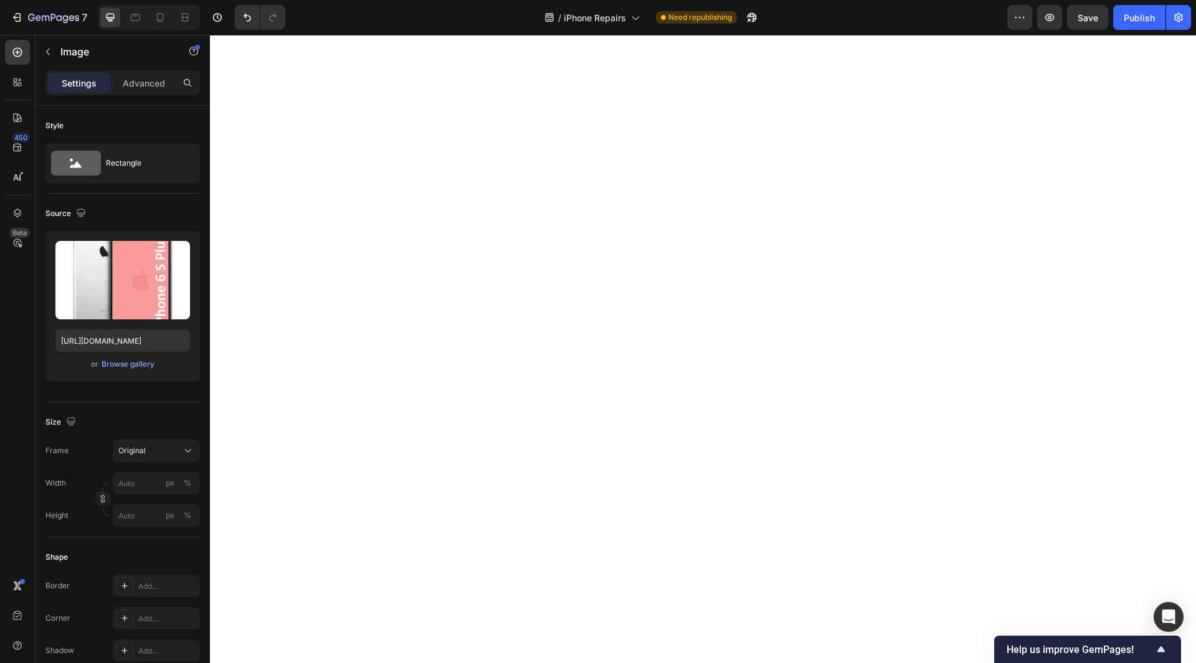
click at [14, 339] on div "450 Beta" at bounding box center [17, 307] width 25 height 534
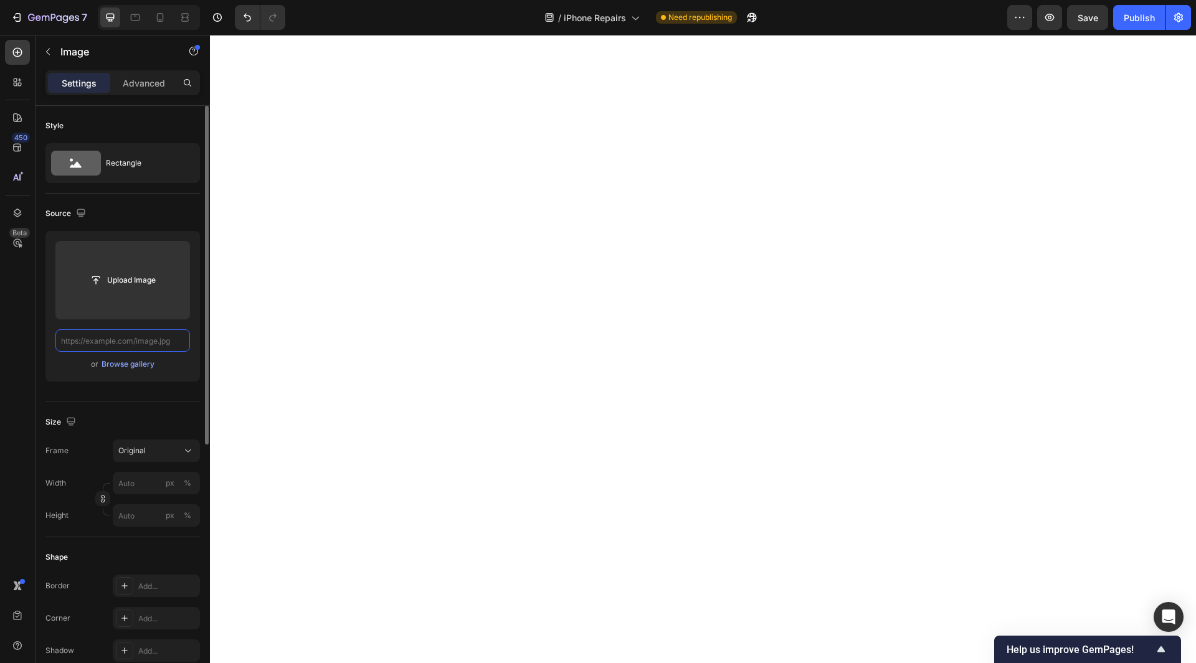
click at [147, 341] on input "text" at bounding box center [122, 341] width 135 height 22
paste input "https://cdn.shopify.com/s/files/1/0684/5415/4479/files/iPhone_6s.jpg?v=17590045…"
drag, startPoint x: 107, startPoint y: 346, endPoint x: 159, endPoint y: 360, distance: 54.1
click at [159, 360] on div "Upload Image https://cdn.shopify.com/s/files/1/0684/5415/4479/files/iPhone_6s.j…" at bounding box center [122, 306] width 154 height 151
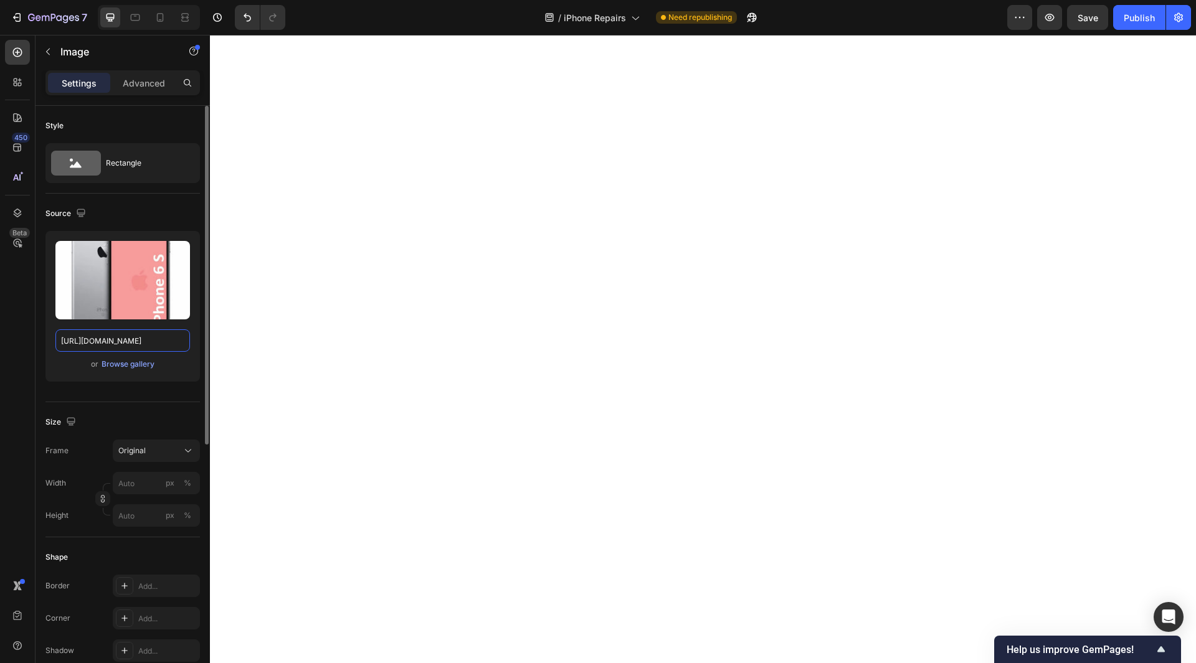
scroll to position [0, 141]
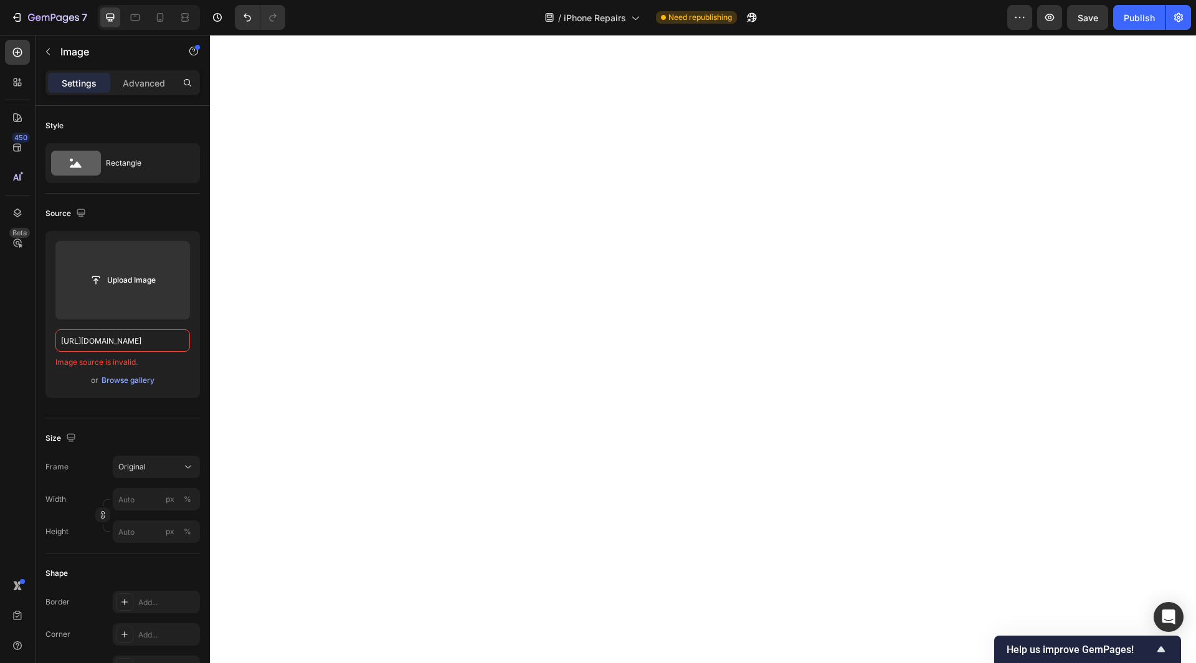
type input "https://cdn.shopify.com/s/files/1/0684/5415/4479/files/iPhone_6s.jpg"
click at [24, 356] on div "450 Beta" at bounding box center [17, 307] width 25 height 534
click at [143, 338] on input "https://cdn.shopify.com/s/files/1/0684/5415/4479/files/iPhone_6s.jpg" at bounding box center [122, 341] width 135 height 22
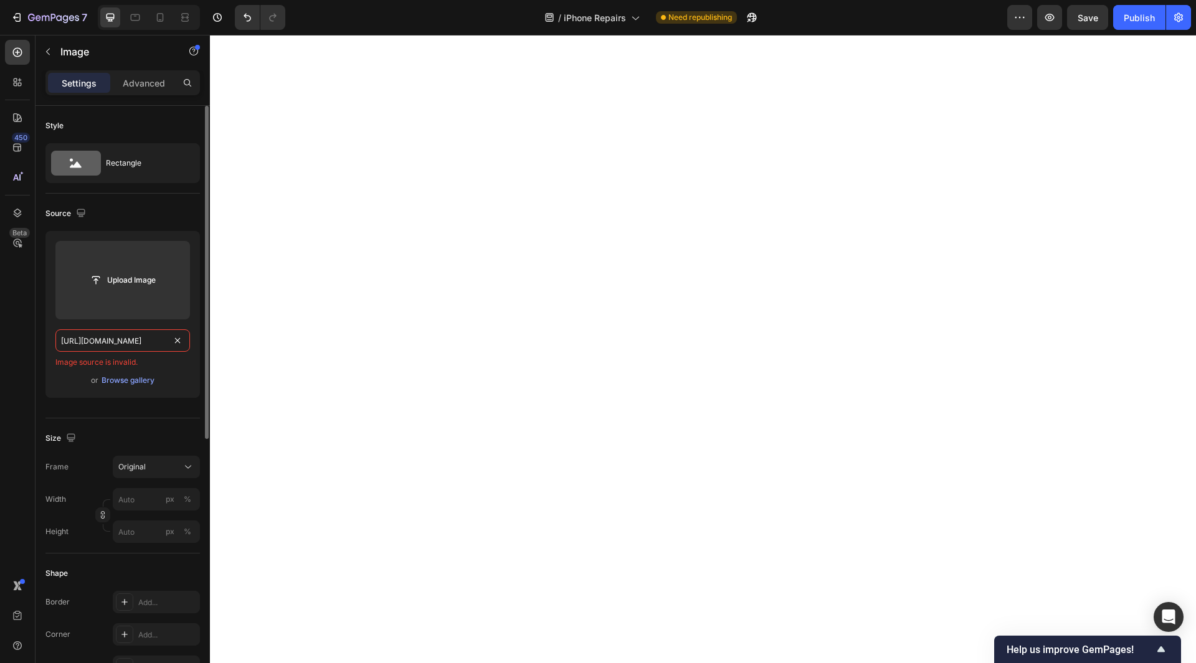
click at [143, 338] on input "https://cdn.shopify.com/s/files/1/0684/5415/4479/files/iPhone_6s.jpg" at bounding box center [122, 341] width 135 height 22
click at [17, 363] on div "450 Beta" at bounding box center [17, 307] width 25 height 534
click at [115, 341] on input "text" at bounding box center [122, 341] width 135 height 22
paste input "https://cdn.shopify.com/s/files/1/0684/5415/4479/files/iPhone_6s.jpg"
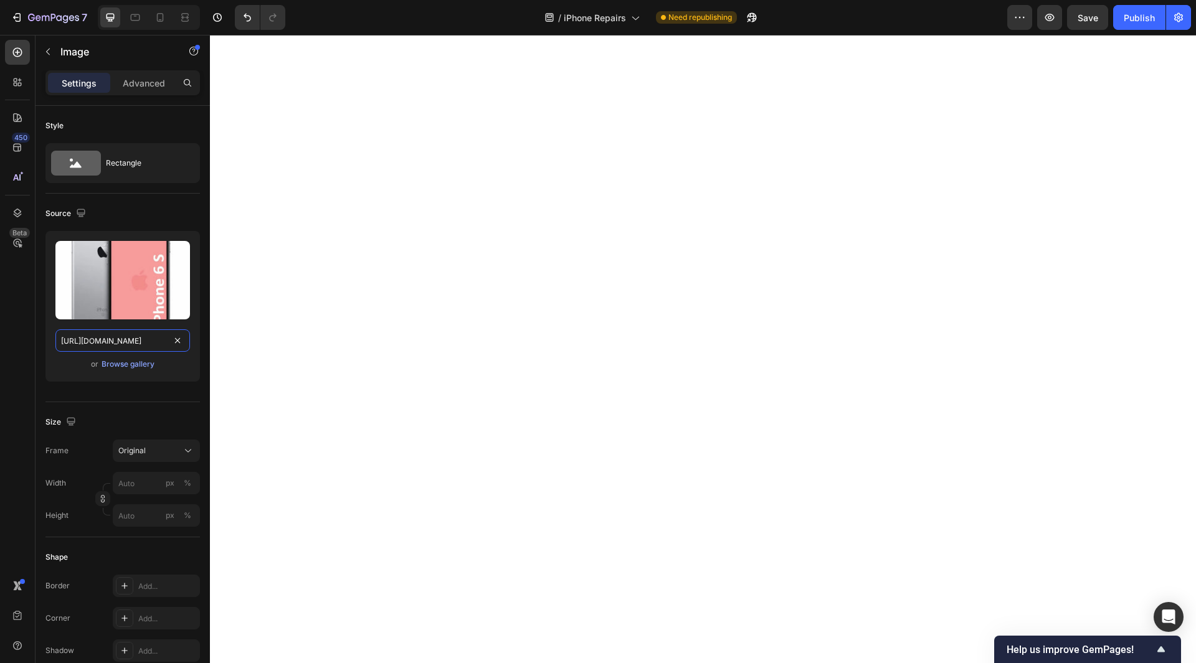
type input "https://cdn.shopify.com/s/files/1/0684/5415/4479/files/iPhone_6s.jpg"
click at [11, 382] on div "450 Beta" at bounding box center [17, 307] width 25 height 534
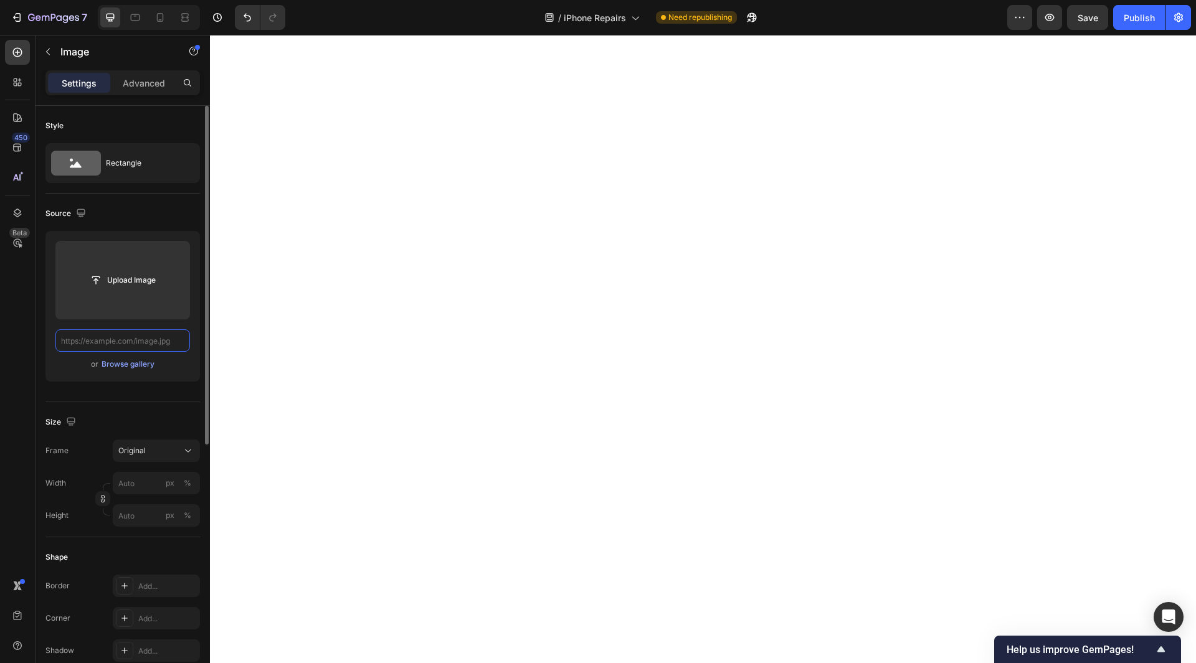
click at [143, 343] on input "text" at bounding box center [122, 341] width 135 height 22
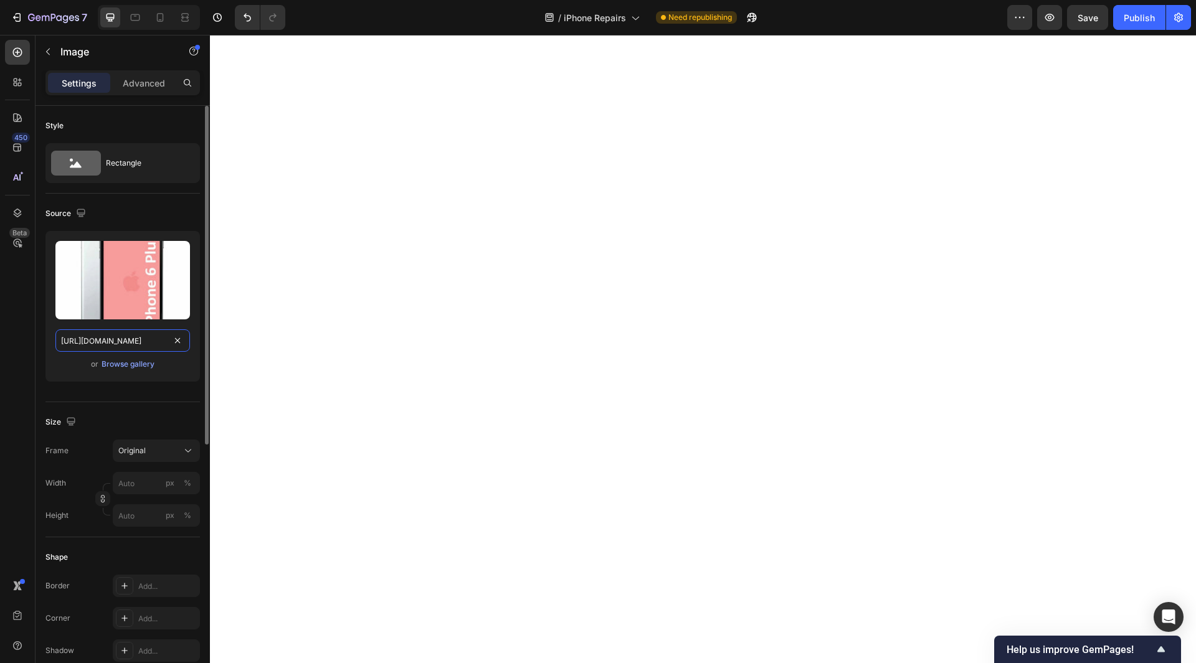
scroll to position [0, 212]
drag, startPoint x: 108, startPoint y: 340, endPoint x: 191, endPoint y: 365, distance: 87.3
click at [191, 365] on div "Upload Image https://cdn.shopify.com/s/files/1/0684/5415/4479/files/iPhone_6_Pl…" at bounding box center [122, 306] width 154 height 151
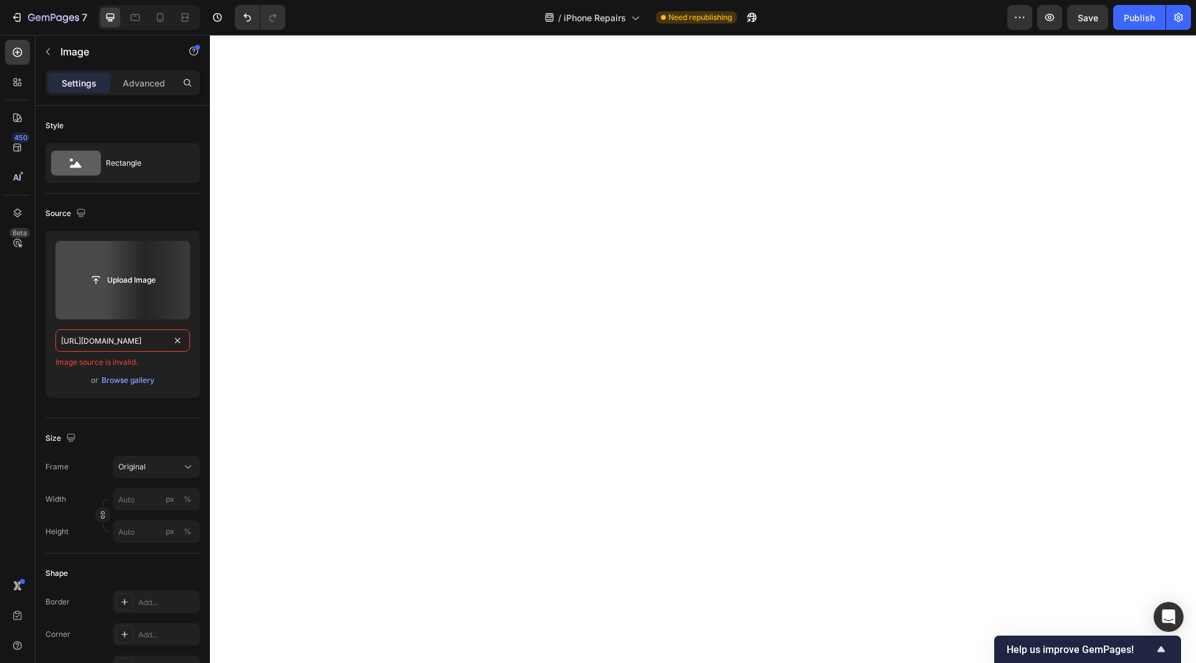
type input "https://cdn.shopify.com/s/files/1/0684/5415/4479/files/iPhone_6_Plus.jpg"
click at [26, 361] on div "450 Beta" at bounding box center [17, 307] width 25 height 534
click at [151, 339] on input "https://cdn.shopify.com/s/files/1/0684/5415/4479/files/iPhone_6_Plus.jpg" at bounding box center [122, 341] width 135 height 22
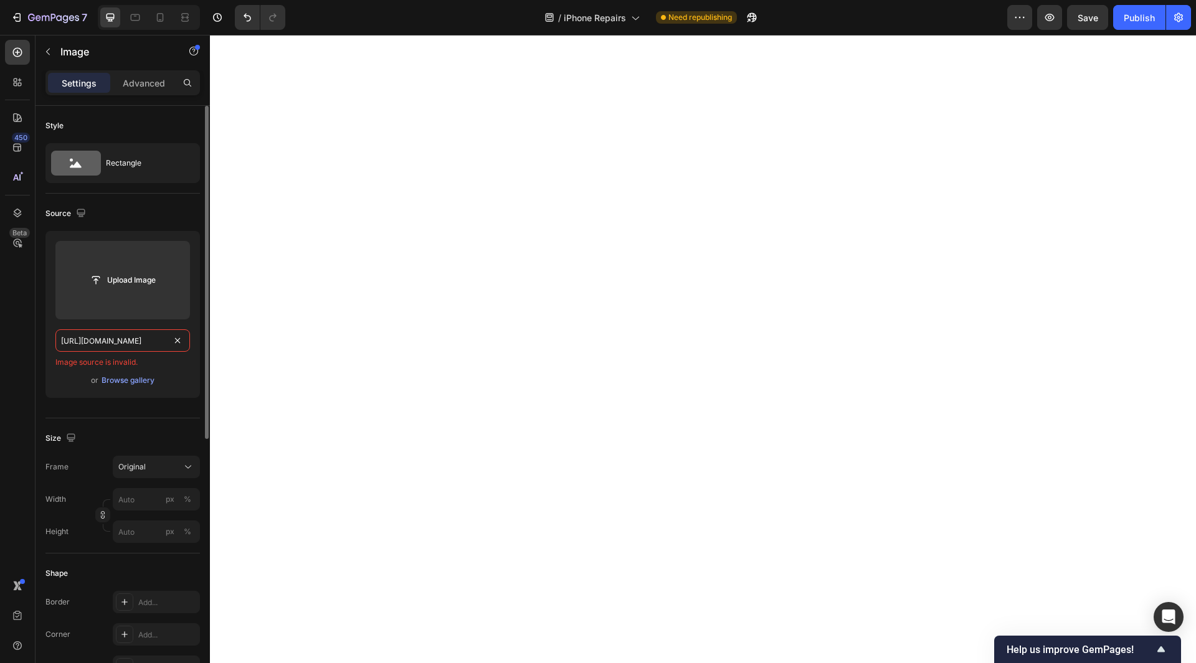
click at [151, 339] on input "https://cdn.shopify.com/s/files/1/0684/5415/4479/files/iPhone_6_Plus.jpg" at bounding box center [122, 341] width 135 height 22
click at [22, 374] on div "450 Beta" at bounding box center [17, 307] width 25 height 534
click at [107, 342] on input "text" at bounding box center [122, 341] width 135 height 22
paste input "https://cdn.shopify.com/s/files/1/0684/5415/4479/files/iPhone_6_Plus.jpg"
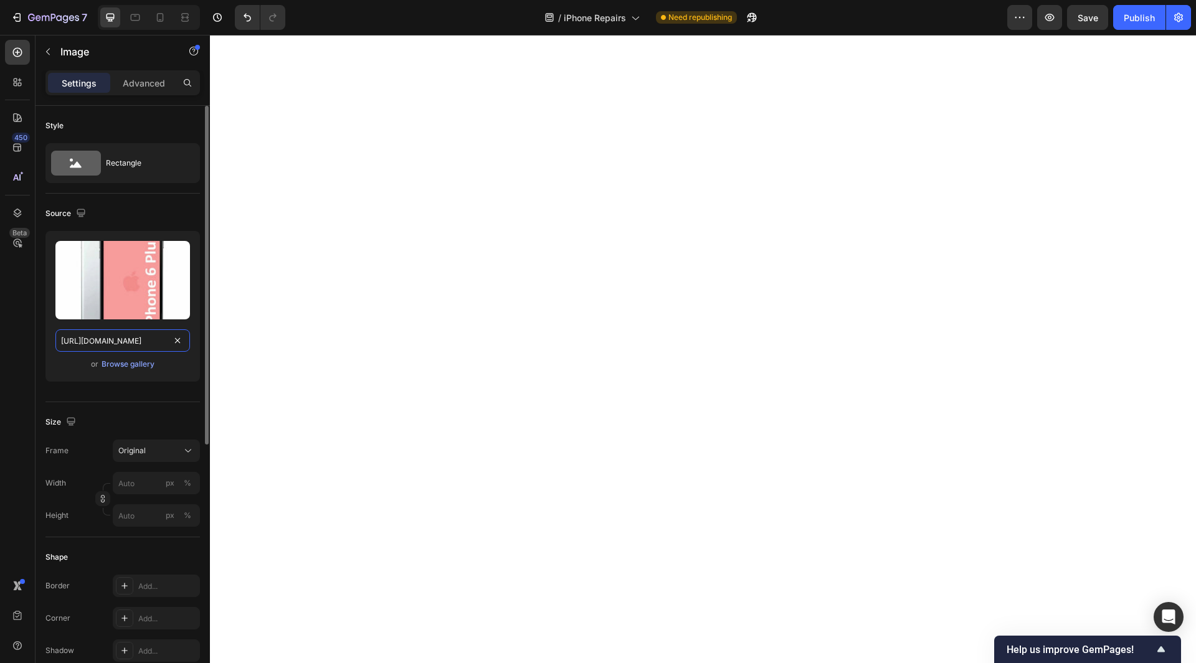
type input "https://cdn.shopify.com/s/files/1/0684/5415/4479/files/iPhone_6_Plus.jpg"
click at [38, 358] on div "Style Rectangle Source Upload Image https://cdn.shopify.com/s/files/1/0684/5415…" at bounding box center [123, 625] width 174 height 1038
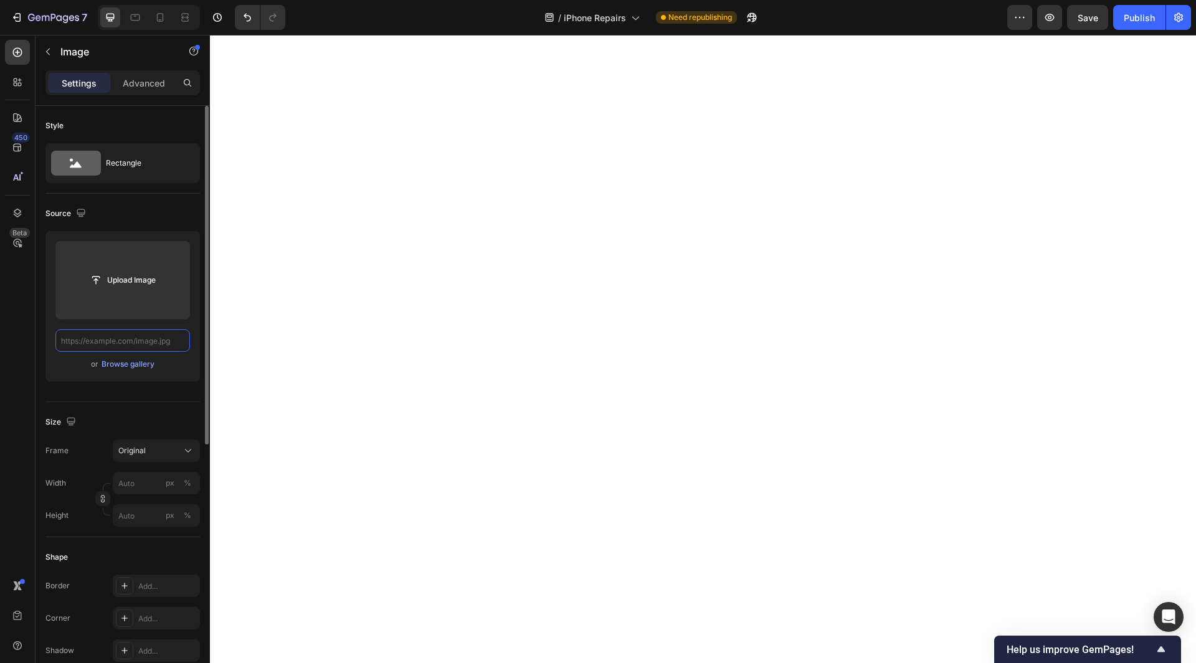
click at [156, 344] on input "text" at bounding box center [122, 341] width 135 height 22
paste input "https://cdn.shopify.com/s/files/1/0684/5415/4479/files/iPhone_6.jpg?v=1759004617"
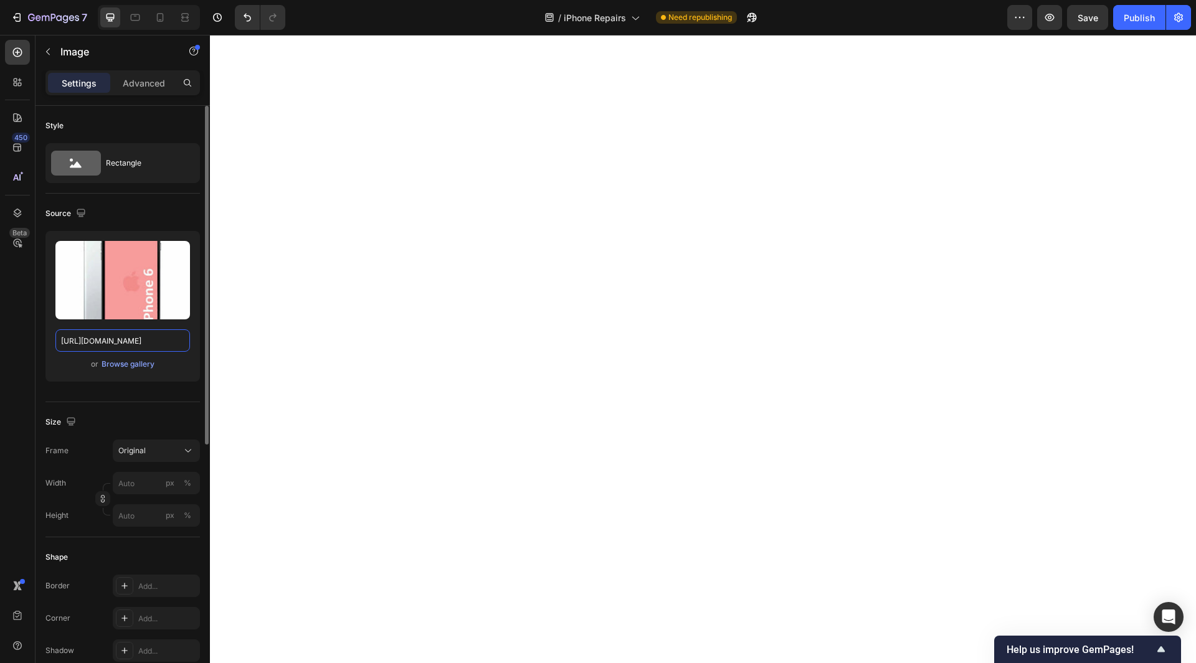
drag, startPoint x: 138, startPoint y: 347, endPoint x: 176, endPoint y: 358, distance: 40.2
click at [176, 358] on div "Upload Image https://cdn.shopify.com/s/files/1/0684/5415/4479/files/iPhone_6.jp…" at bounding box center [122, 306] width 154 height 151
type input "https://cdn.shopify.com/s/files/1/0684/5415/4479/files/iPhone_6.jpg"
click at [27, 368] on div "450 Beta" at bounding box center [17, 307] width 25 height 534
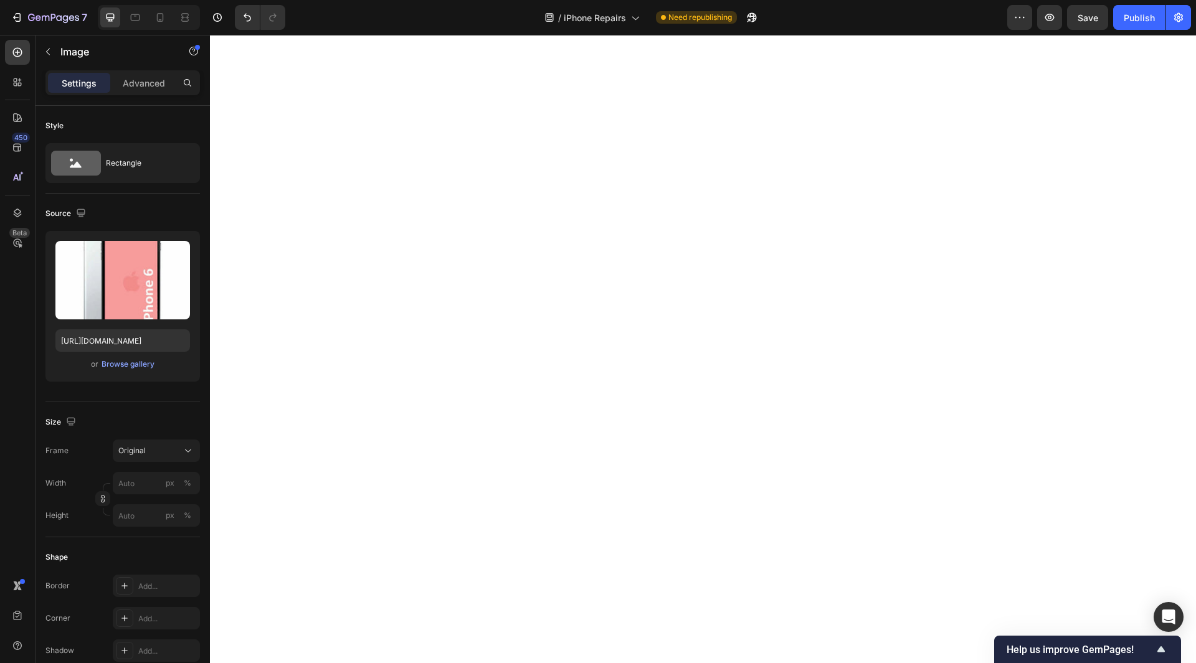
scroll to position [0, 0]
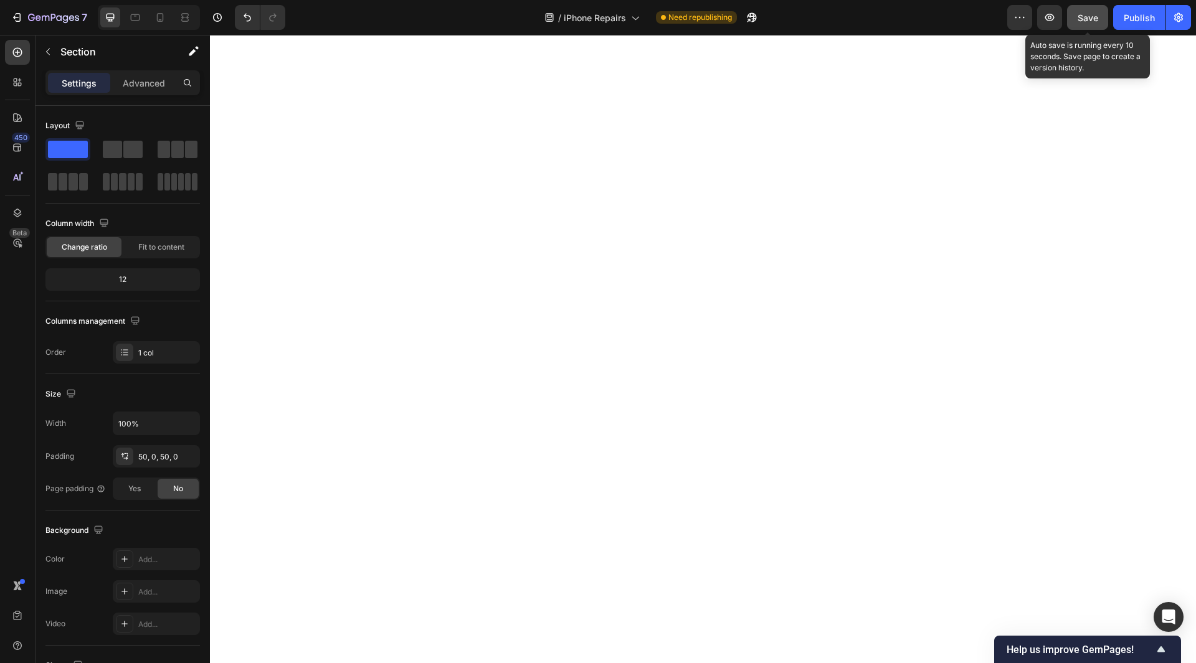
click at [1093, 22] on span "Save" at bounding box center [1088, 17] width 21 height 11
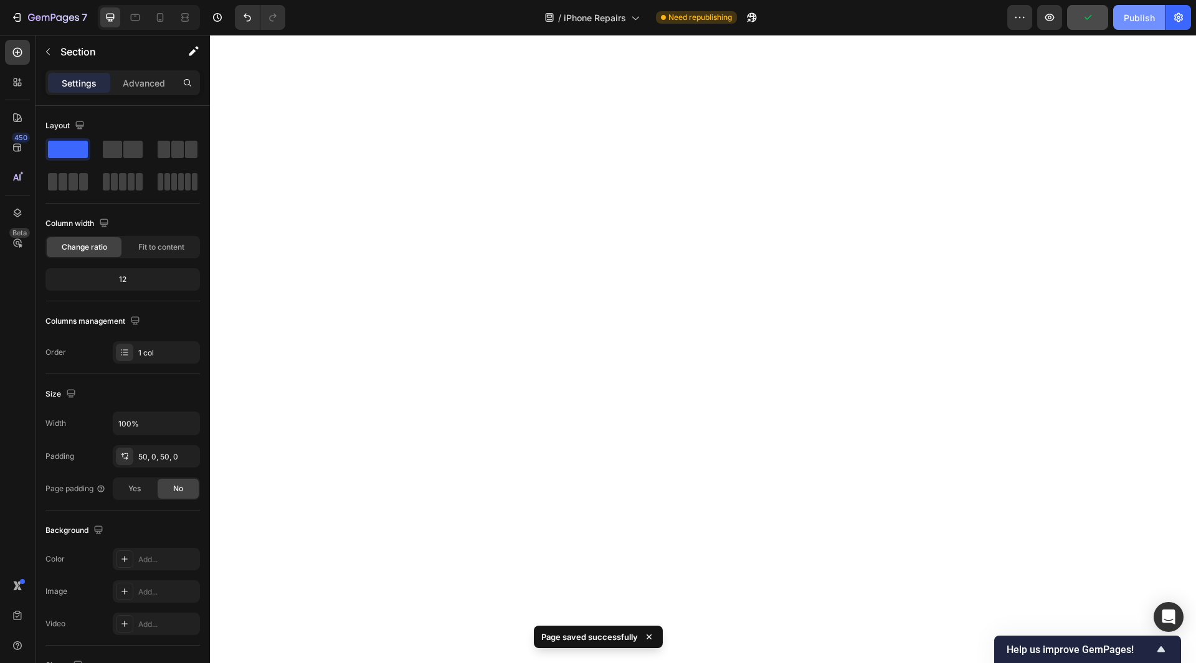
click at [1136, 22] on div "Publish" at bounding box center [1139, 17] width 31 height 13
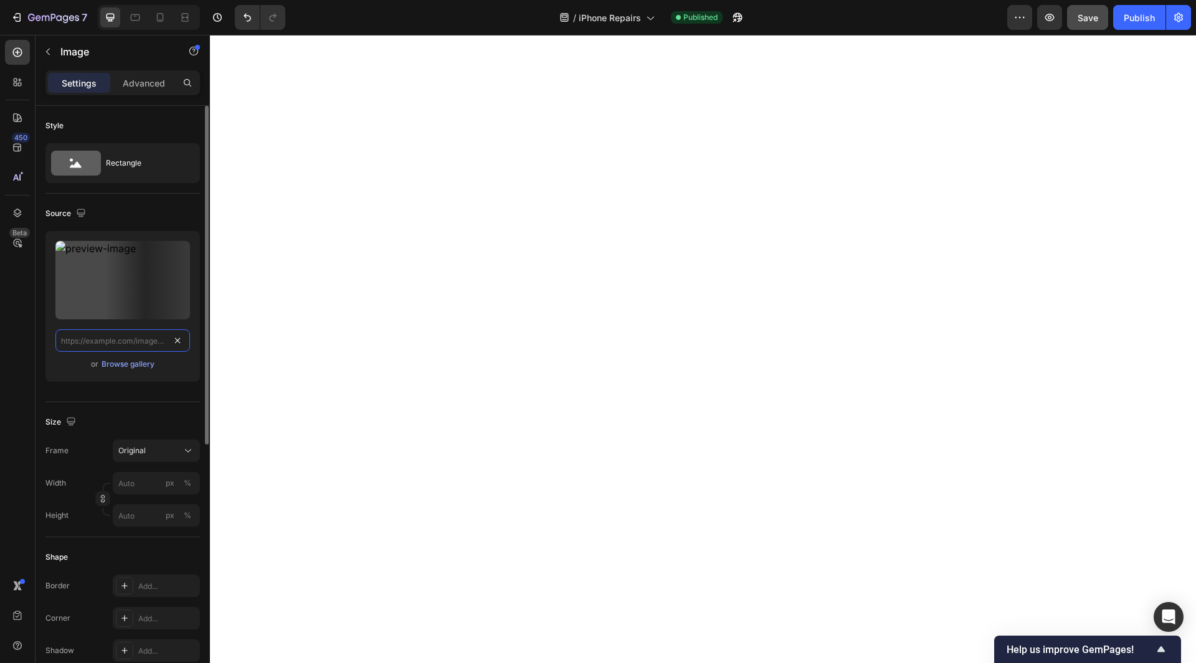
scroll to position [0, 0]
click at [128, 344] on input "text" at bounding box center [122, 341] width 135 height 22
paste input "https://cdn.shopify.com/s/files/1/0684/5415/4479/files/iPhone_5s.jpg?v=17590048…"
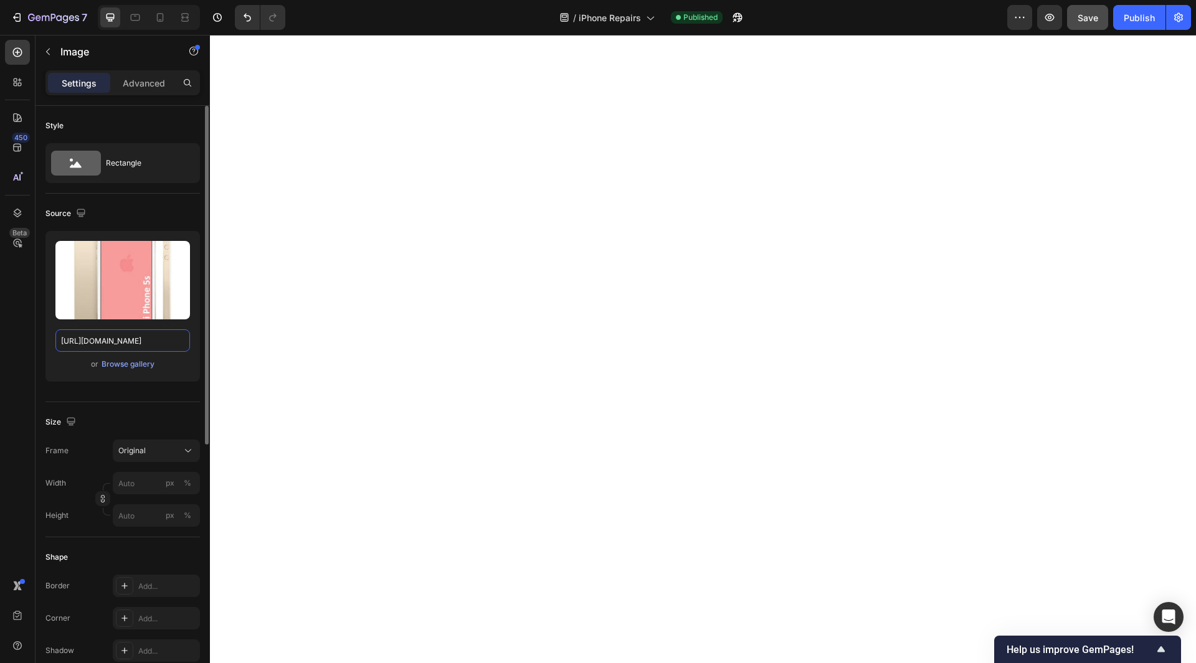
drag, startPoint x: 128, startPoint y: 355, endPoint x: 186, endPoint y: 377, distance: 61.3
click at [186, 377] on div "Upload Image https://cdn.shopify.com/s/files/1/0684/5415/4479/files/iPhone_5s.j…" at bounding box center [122, 306] width 154 height 151
click at [128, 346] on input "https://cdn.shopify.com/s/files/1/0684/5415/4479/files/iPhone_5s.jpg" at bounding box center [122, 341] width 135 height 22
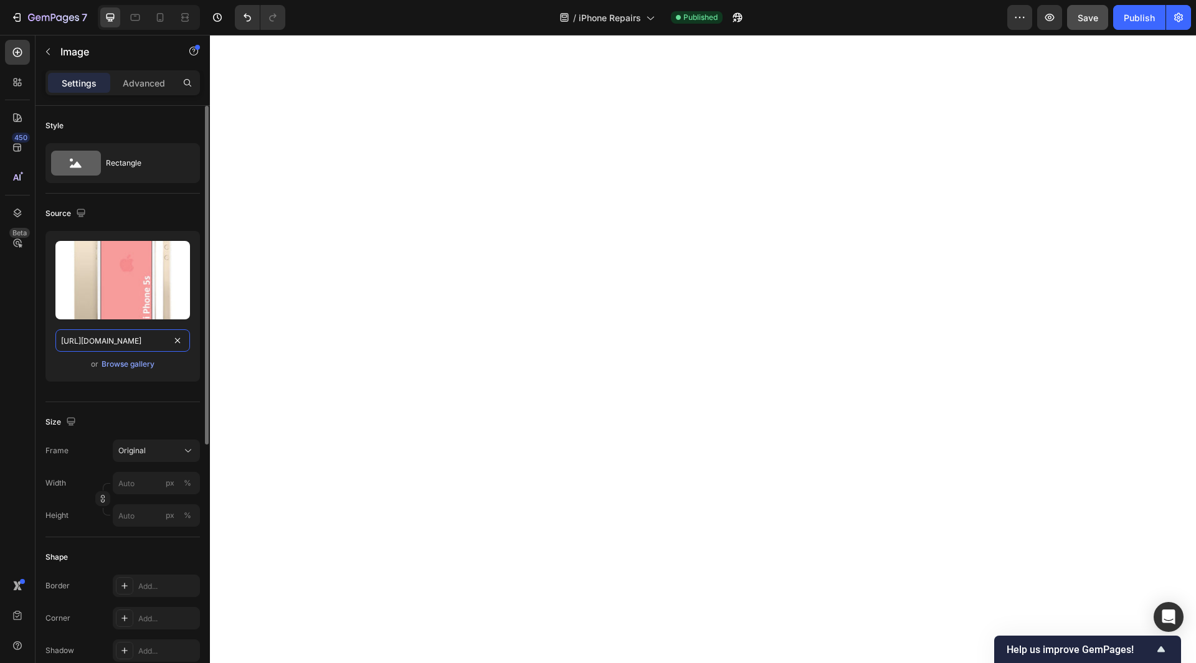
click at [128, 346] on input "https://cdn.shopify.com/s/files/1/0684/5415/4479/files/iPhone_5s.jpg" at bounding box center [122, 341] width 135 height 22
type input "https://cdn.shopify.com/s/files/1/0684/5415/4479/files/iPhone_5s.jpg"
click at [0, 378] on div "450 Beta" at bounding box center [18, 349] width 36 height 629
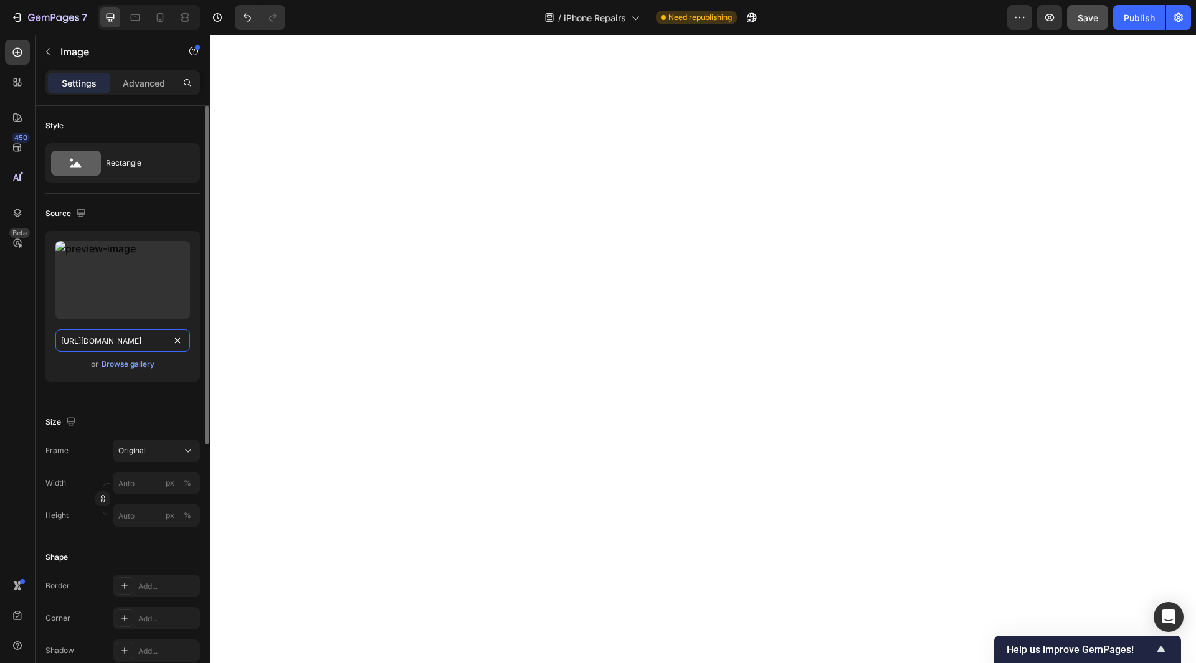
click at [161, 339] on input "https://cdn.shopify.com/s/files/1/0684/5415/4479/files/497438306892514440-f56e3…" at bounding box center [122, 341] width 135 height 22
drag, startPoint x: 186, startPoint y: 343, endPoint x: 159, endPoint y: 342, distance: 26.2
click at [158, 342] on input "text" at bounding box center [122, 341] width 135 height 22
paste input "https://cdn.shopify.com/s/files/1/0684/5415/4479/files/iPhone_5c.jpg?v=17590049…"
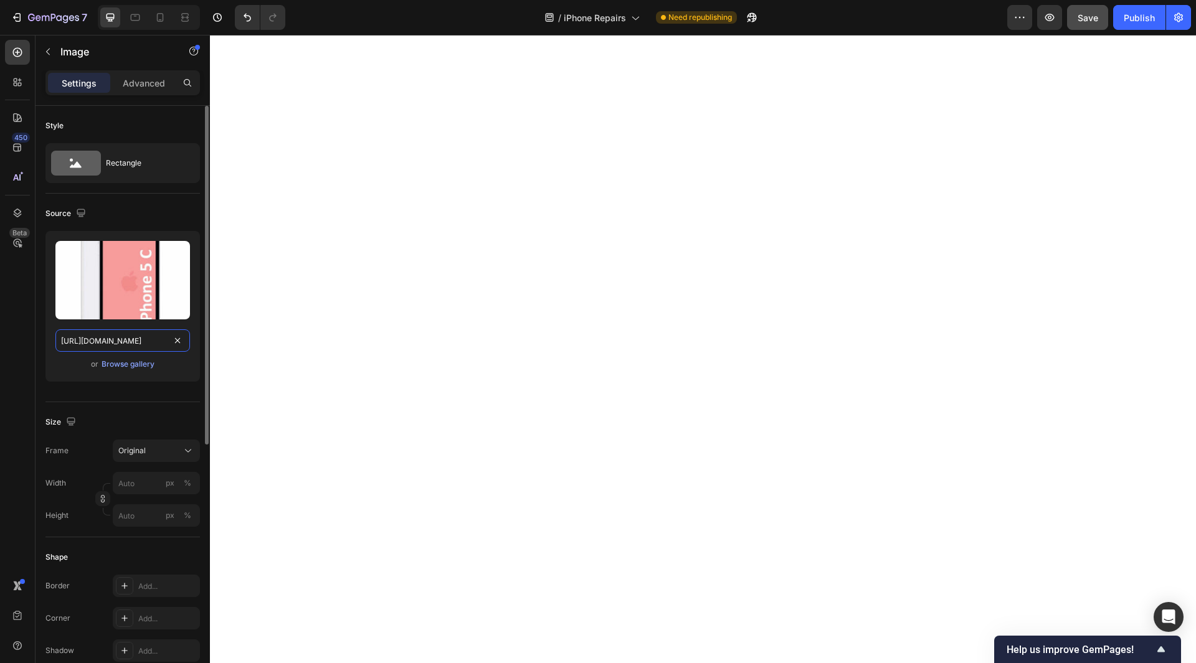
drag, startPoint x: 109, startPoint y: 344, endPoint x: 194, endPoint y: 385, distance: 94.7
click at [194, 385] on div "Upload Image https://cdn.shopify.com/s/files/1/0684/5415/4479/files/iPhone_5c.j…" at bounding box center [122, 311] width 154 height 161
type input "https://cdn.shopify.com/s/files/1/0684/5415/4479/files/iPhone_5c.jpg"
click at [4, 376] on div "450 Beta" at bounding box center [18, 349] width 36 height 629
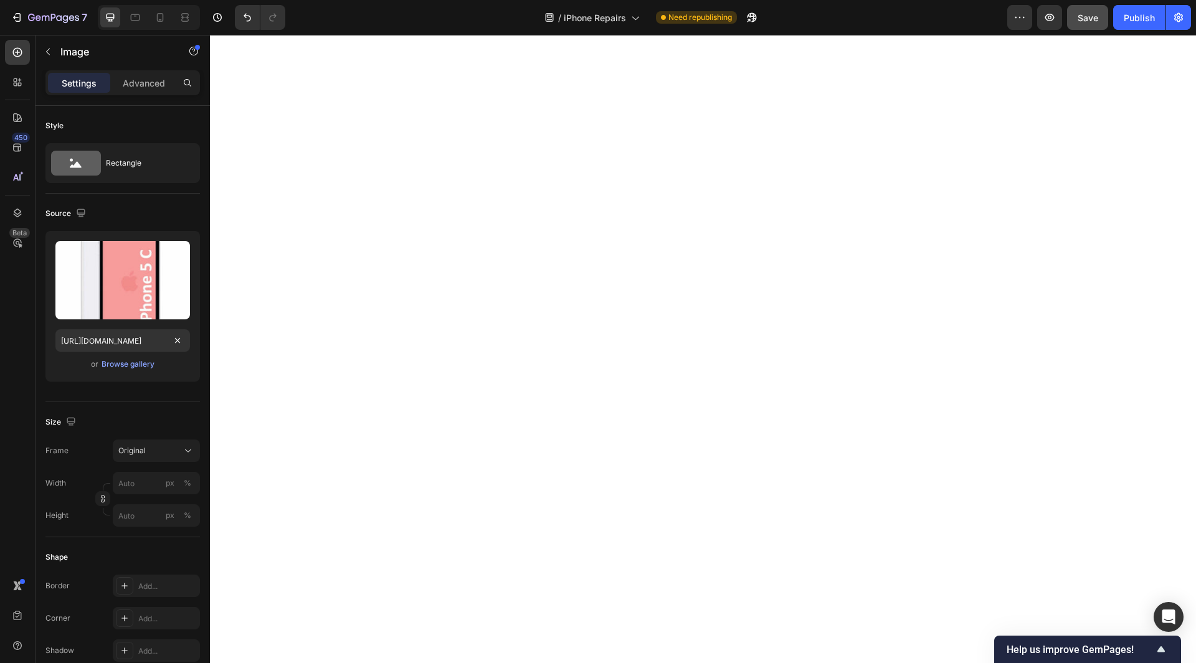
scroll to position [0, 0]
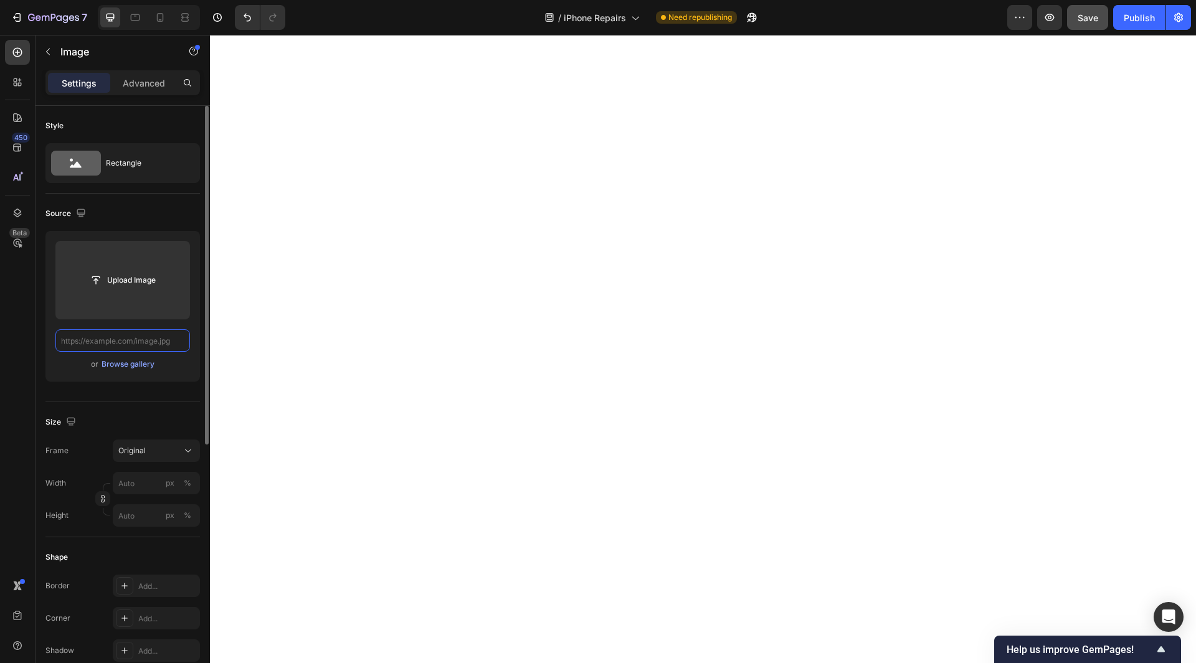
click at [151, 338] on input "text" at bounding box center [122, 341] width 135 height 22
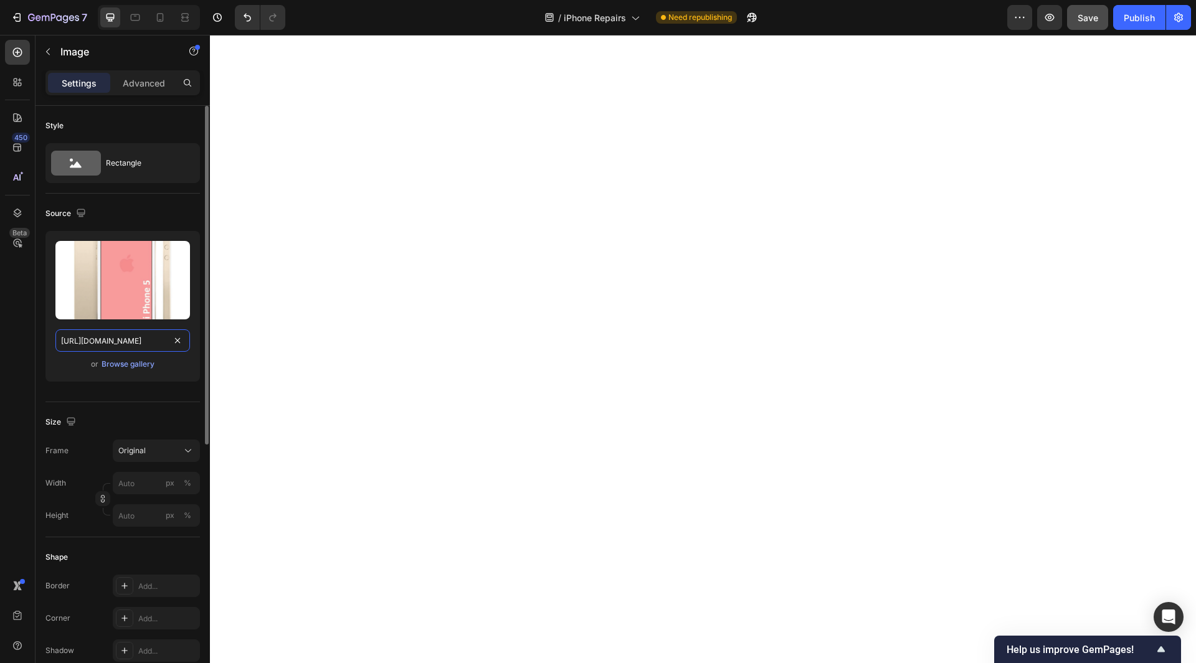
type input "https://cdn.shopify.com/s/files/1/0684/5415/4479/files/iPhone_5.png"
drag, startPoint x: 110, startPoint y: 339, endPoint x: 179, endPoint y: 353, distance: 70.6
click at [179, 353] on div "Upload Image https://cdn.shopify.com/s/files/1/0684/5415/4479/files/iPhone_5.pn…" at bounding box center [122, 306] width 154 height 151
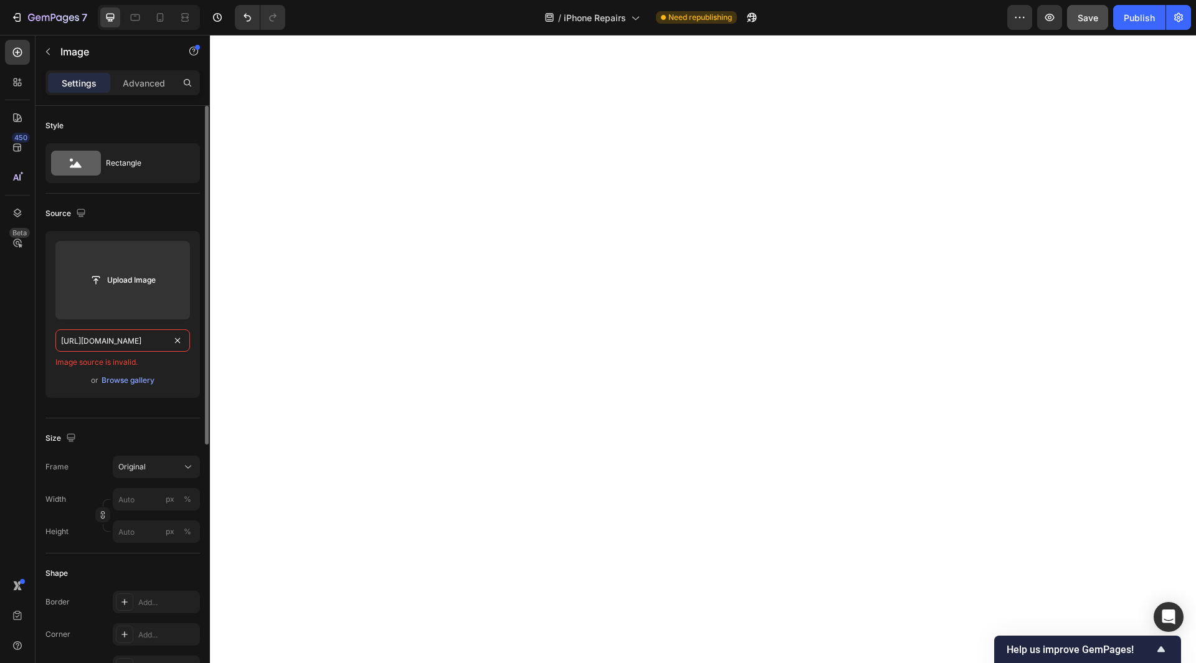
click at [133, 341] on input "https://cdn.shopify.com/s/files/1/0684/5415/4479/files/iPhone_5.png" at bounding box center [122, 341] width 135 height 22
click at [132, 341] on input "https://cdn.shopify.com/s/files/1/0684/5415/4479/files/iPhone_5.png" at bounding box center [122, 341] width 135 height 22
click at [137, 346] on input "https://cdn.shopify.com/s/files/1/0684/5415/4479/files/iPhone_5.png" at bounding box center [122, 341] width 135 height 22
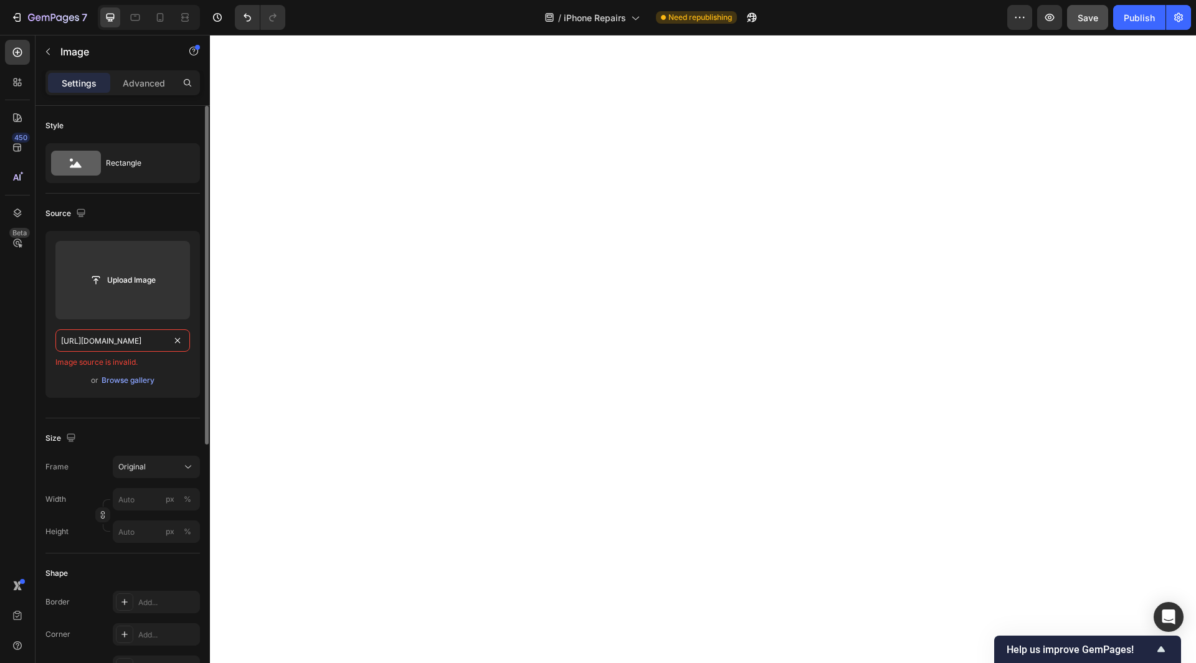
click at [137, 346] on input "https://cdn.shopify.com/s/files/1/0684/5415/4479/files/iPhone_5.png" at bounding box center [122, 341] width 135 height 22
click at [159, 344] on input "text" at bounding box center [122, 341] width 135 height 22
click at [21, 374] on div "450 Beta" at bounding box center [17, 307] width 25 height 534
click at [115, 345] on input "text" at bounding box center [122, 341] width 135 height 22
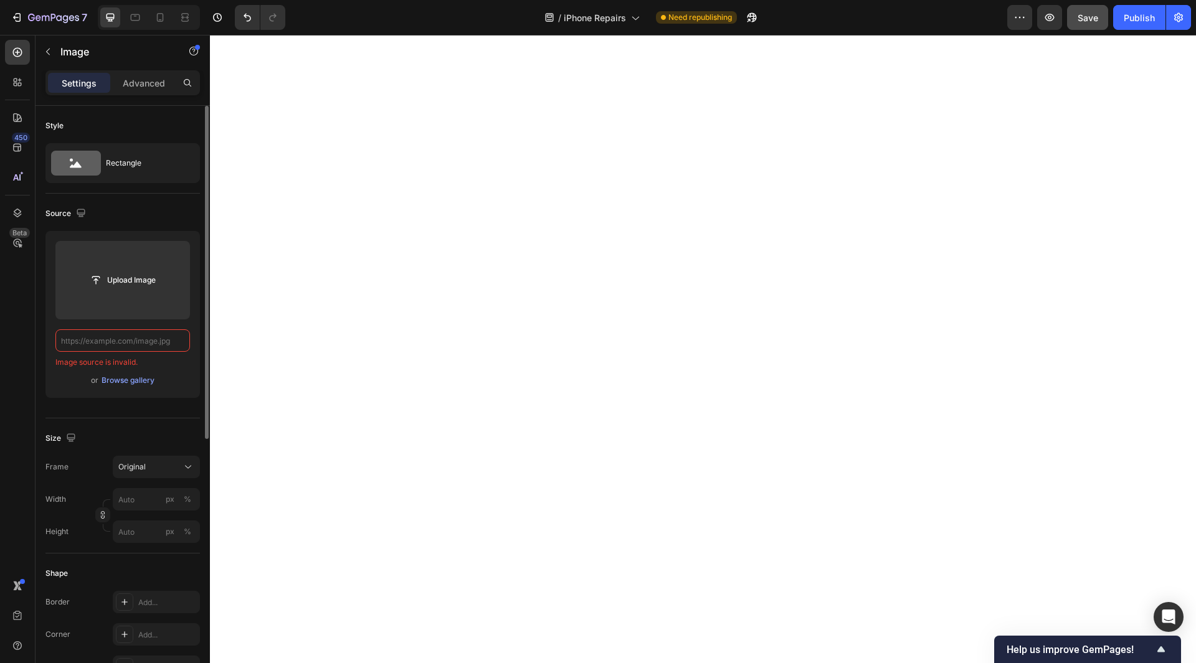
paste input "https://cdn.shopify.com/s/files/1/0684/5415/4479/files/iPhone_5.png"
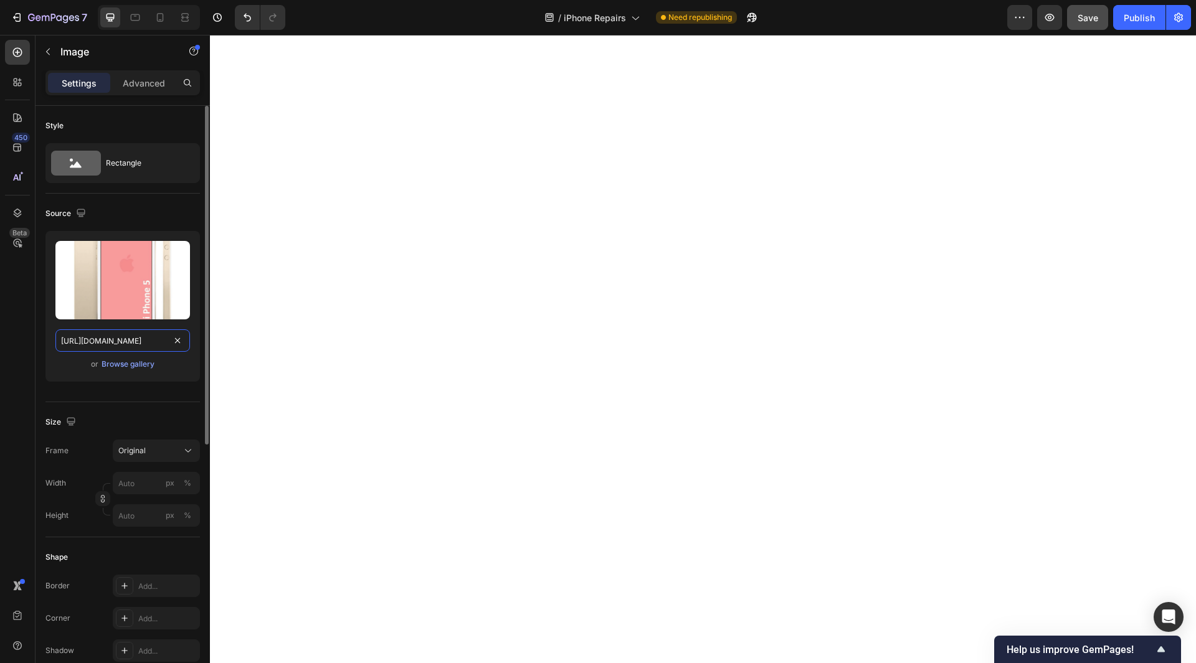
scroll to position [0, 140]
type input "https://cdn.shopify.com/s/files/1/0684/5415/4479/files/iPhone_5.png"
click at [29, 371] on div "450 Beta" at bounding box center [17, 307] width 25 height 534
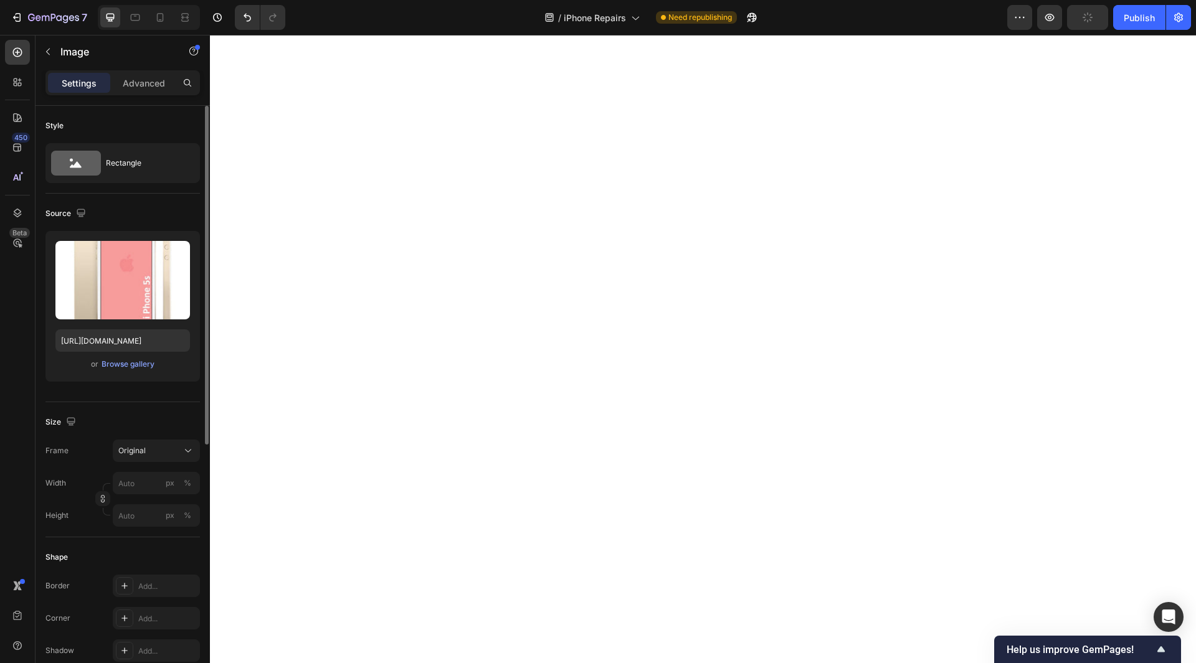
click at [146, 322] on div "Upload Image https://cdn.shopify.com/s/files/1/0684/5415/4479/files/iPhone_5s.j…" at bounding box center [122, 306] width 154 height 151
click at [146, 336] on input "https://cdn.shopify.com/s/files/1/0684/5415/4479/files/iPhone_5s.jpg" at bounding box center [122, 341] width 135 height 22
click at [118, 345] on input "https://cdn.shopify.com/s/files/1/0684/5415/4479/files/iPhone_5c.jpg" at bounding box center [122, 341] width 135 height 22
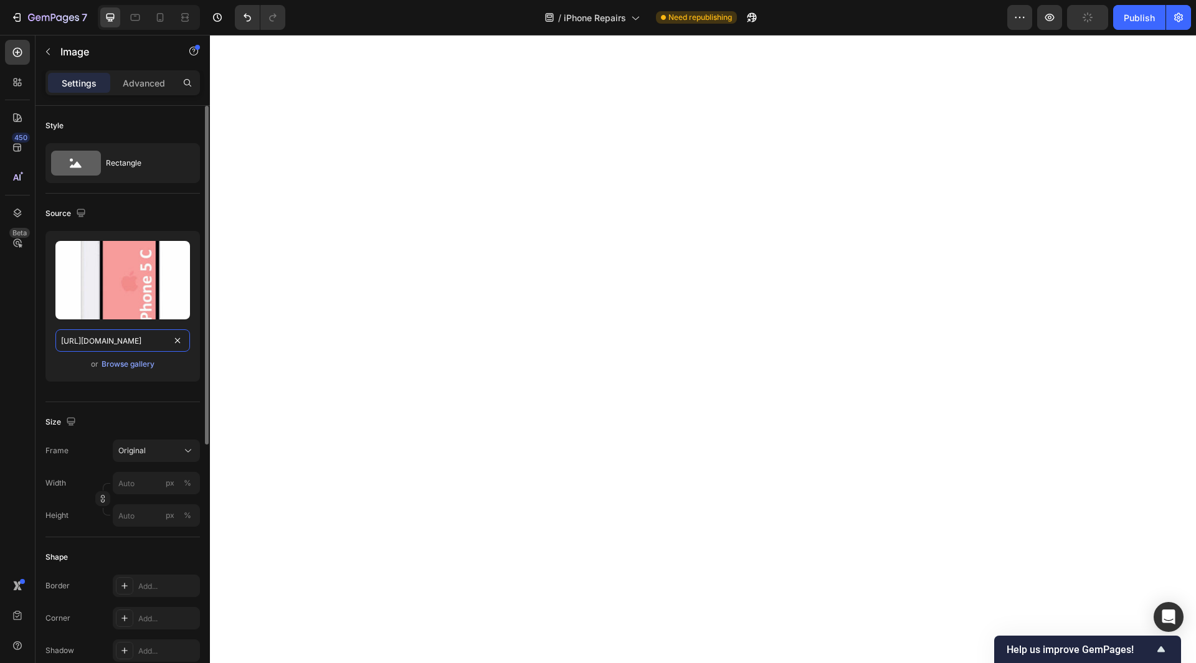
scroll to position [0, 141]
click at [12, 363] on div "450 Beta" at bounding box center [17, 307] width 25 height 534
click at [1137, 17] on div "Publish" at bounding box center [1139, 17] width 31 height 13
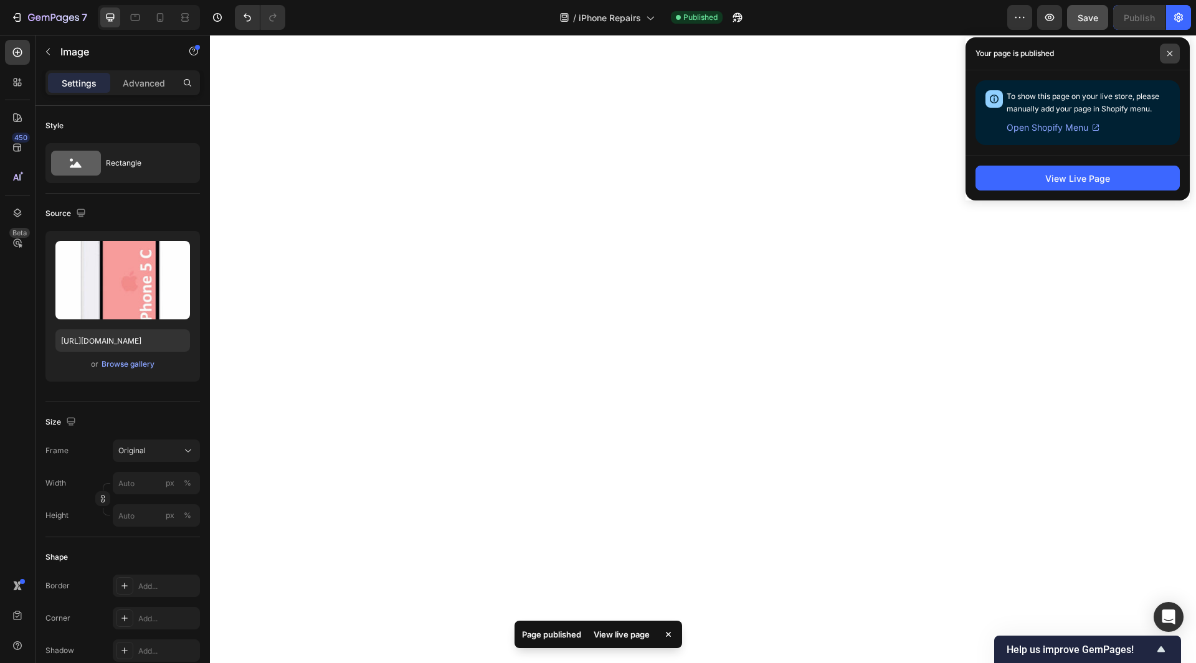
click at [1174, 55] on span at bounding box center [1170, 54] width 20 height 20
